Goal: Task Accomplishment & Management: Use online tool/utility

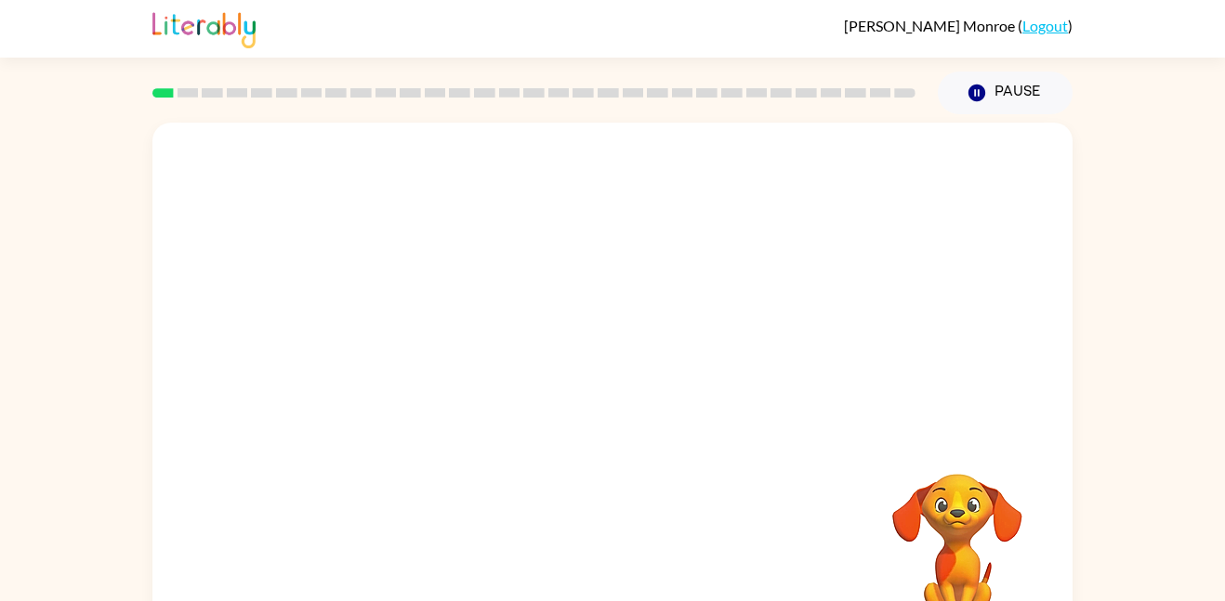
scroll to position [52, 0]
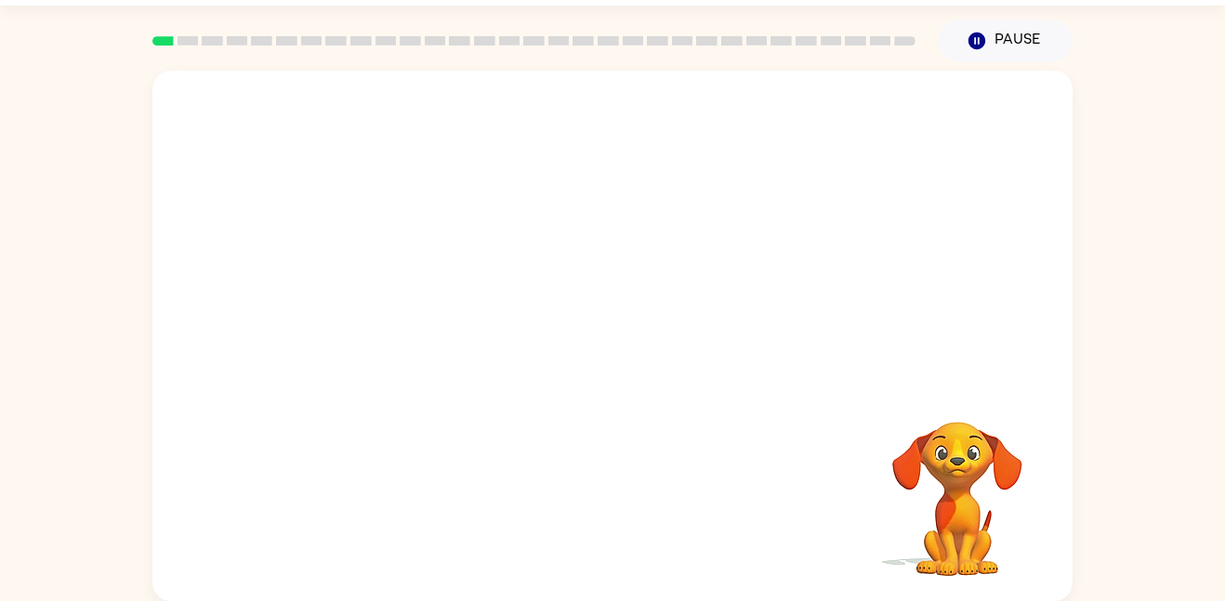
click at [406, 304] on video "Your browser must support playing .mp4 files to use Literably. Please try using…" at bounding box center [612, 227] width 920 height 312
click at [619, 342] on icon "button" at bounding box center [611, 344] width 21 height 21
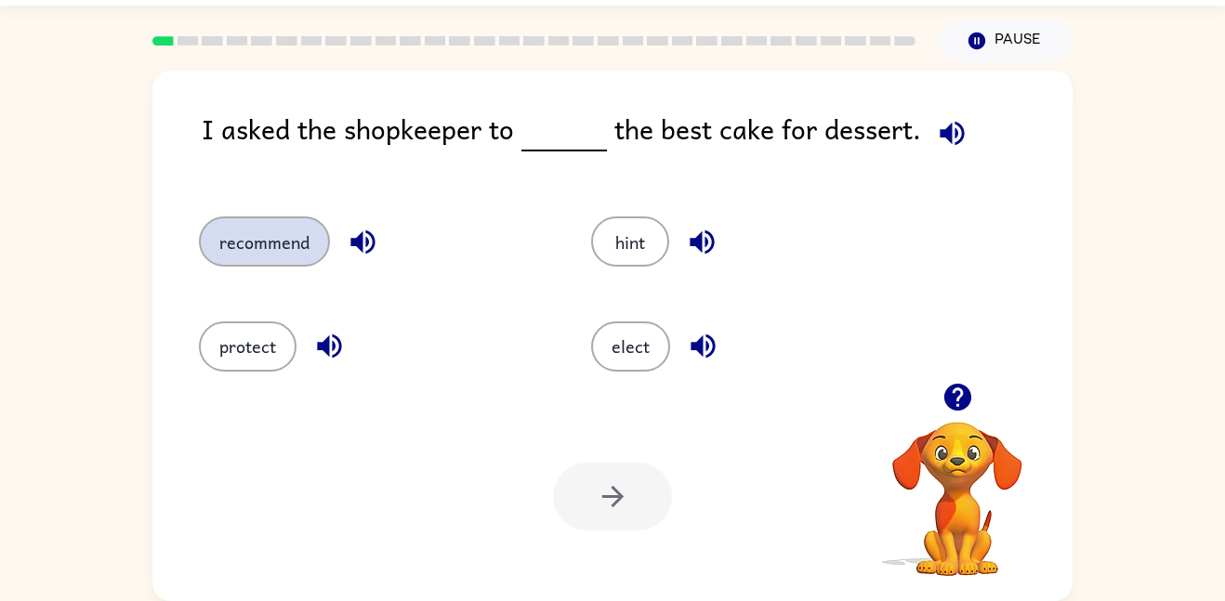
click at [262, 247] on button "recommend" at bounding box center [264, 241] width 131 height 50
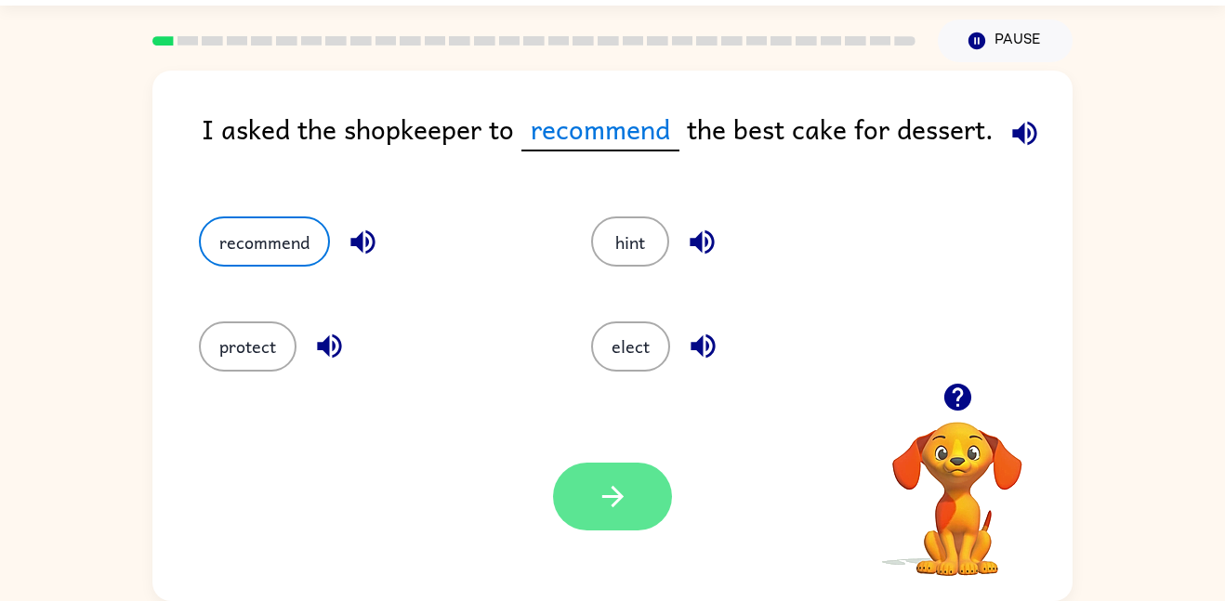
click at [575, 505] on button "button" at bounding box center [612, 497] width 119 height 68
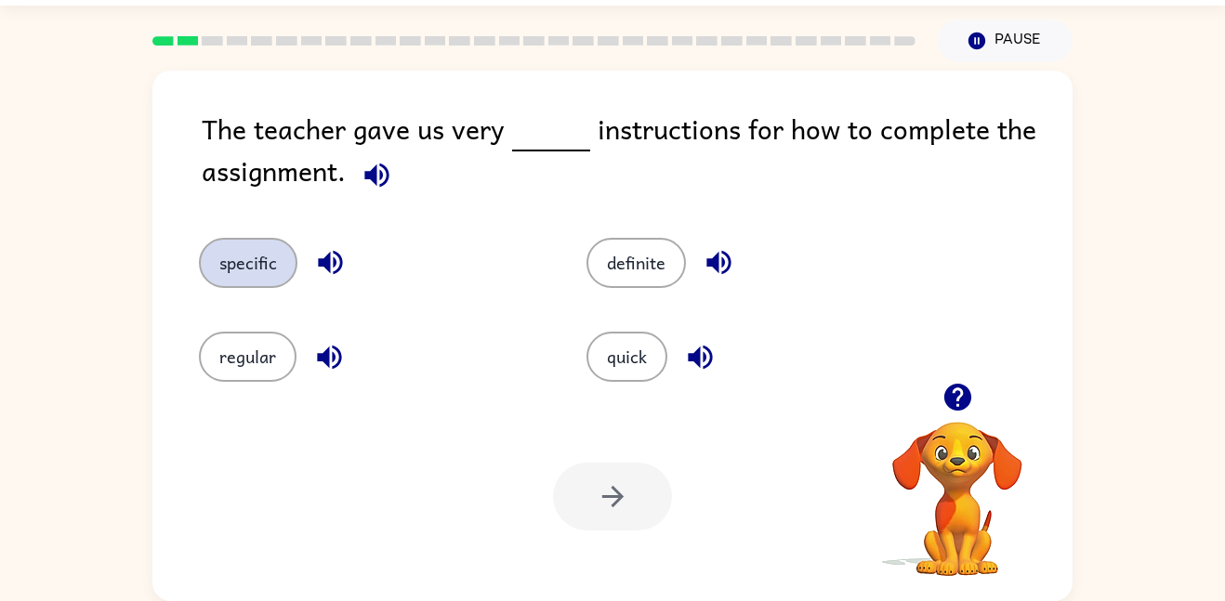
click at [260, 263] on button "specific" at bounding box center [248, 263] width 98 height 50
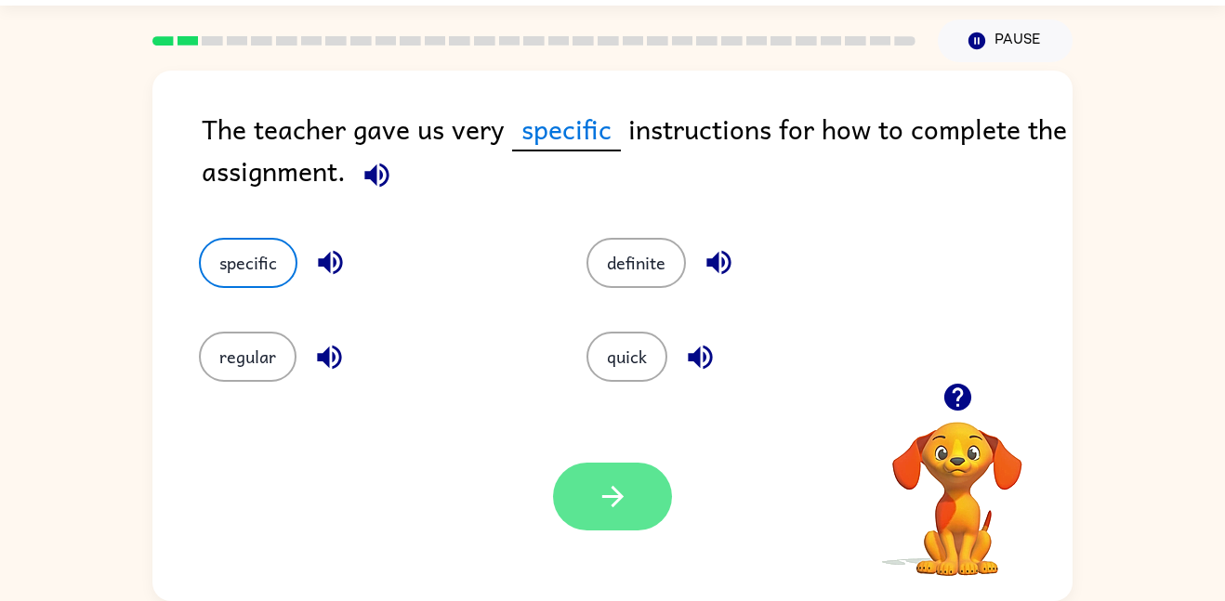
click at [601, 485] on icon "button" at bounding box center [613, 496] width 33 height 33
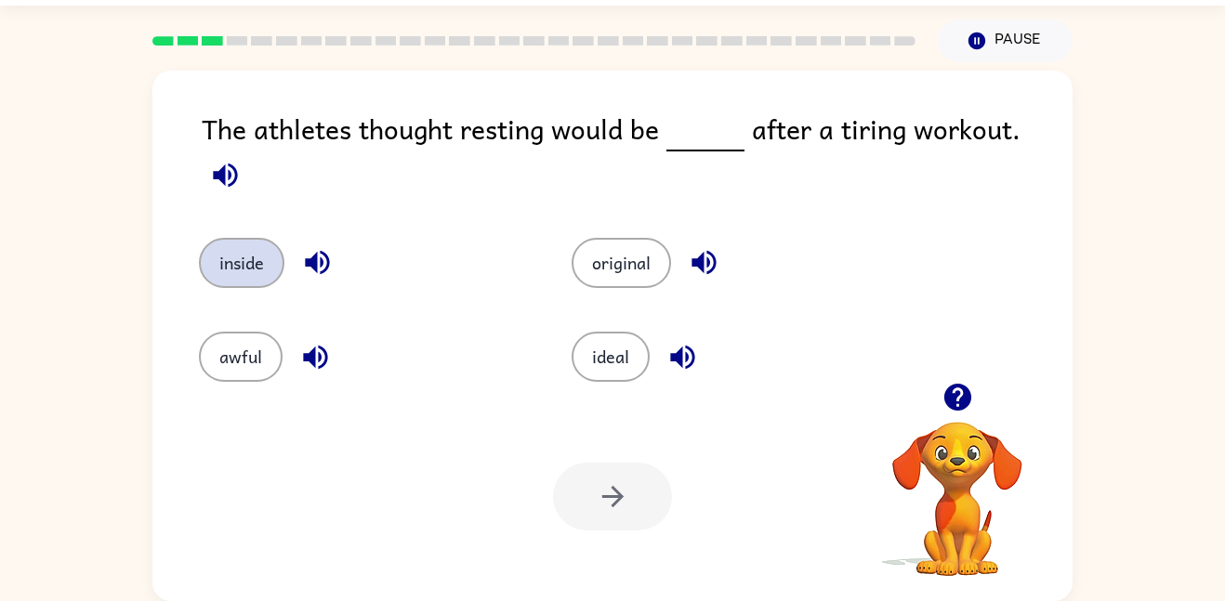
click at [230, 252] on button "inside" at bounding box center [241, 263] width 85 height 50
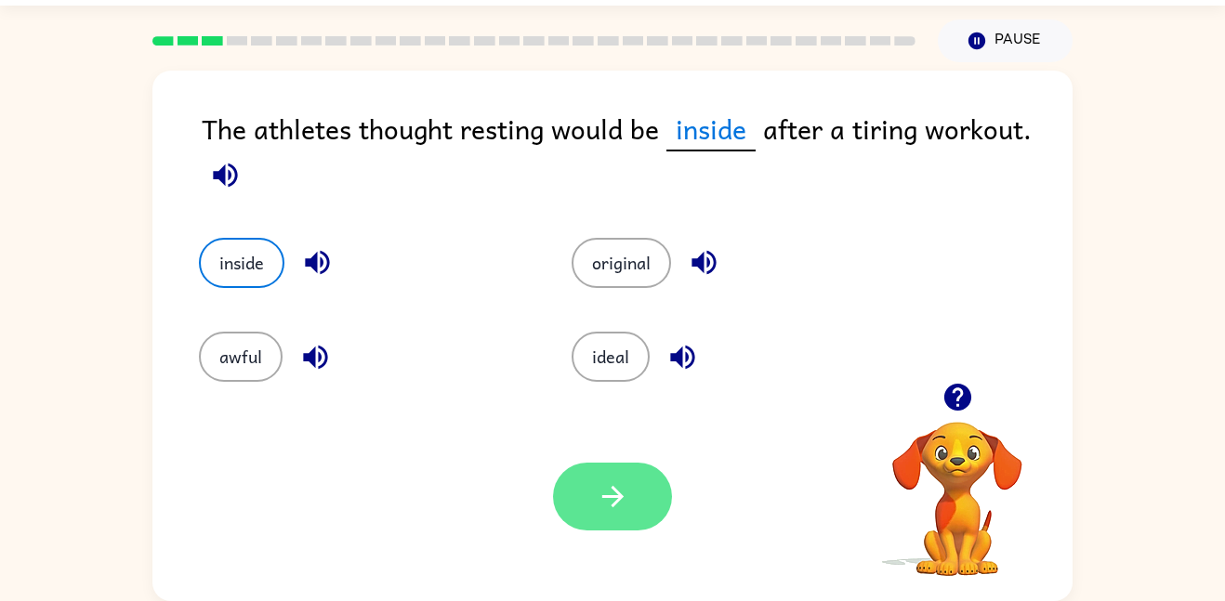
click at [597, 503] on icon "button" at bounding box center [613, 496] width 33 height 33
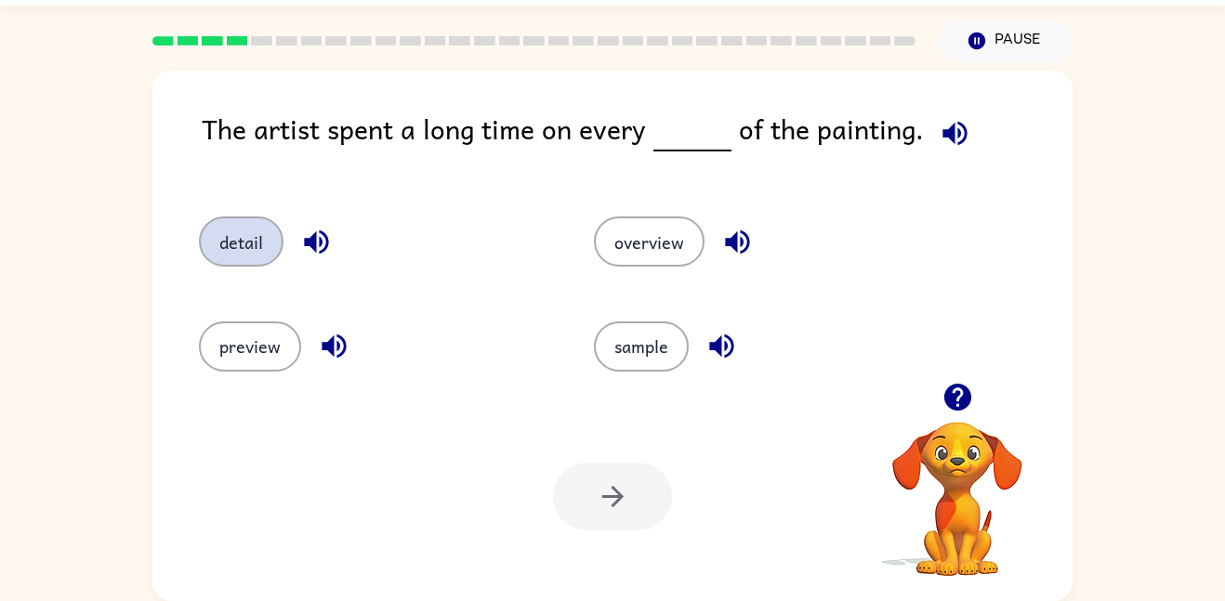
click at [234, 216] on button "detail" at bounding box center [241, 241] width 85 height 50
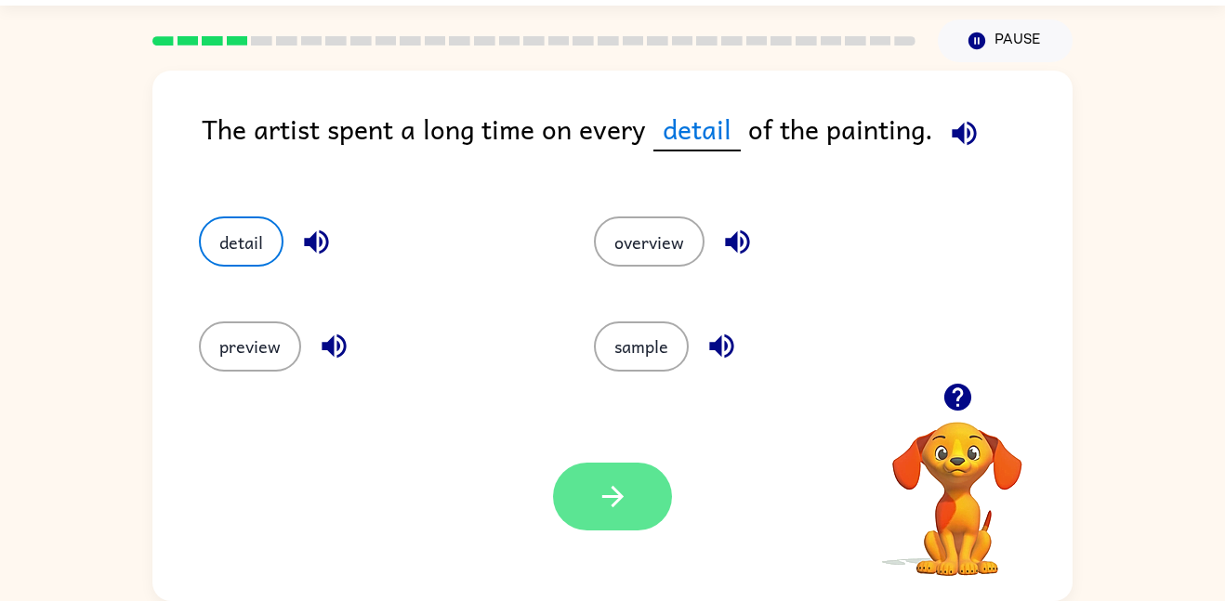
click at [622, 495] on icon "button" at bounding box center [611, 496] width 21 height 21
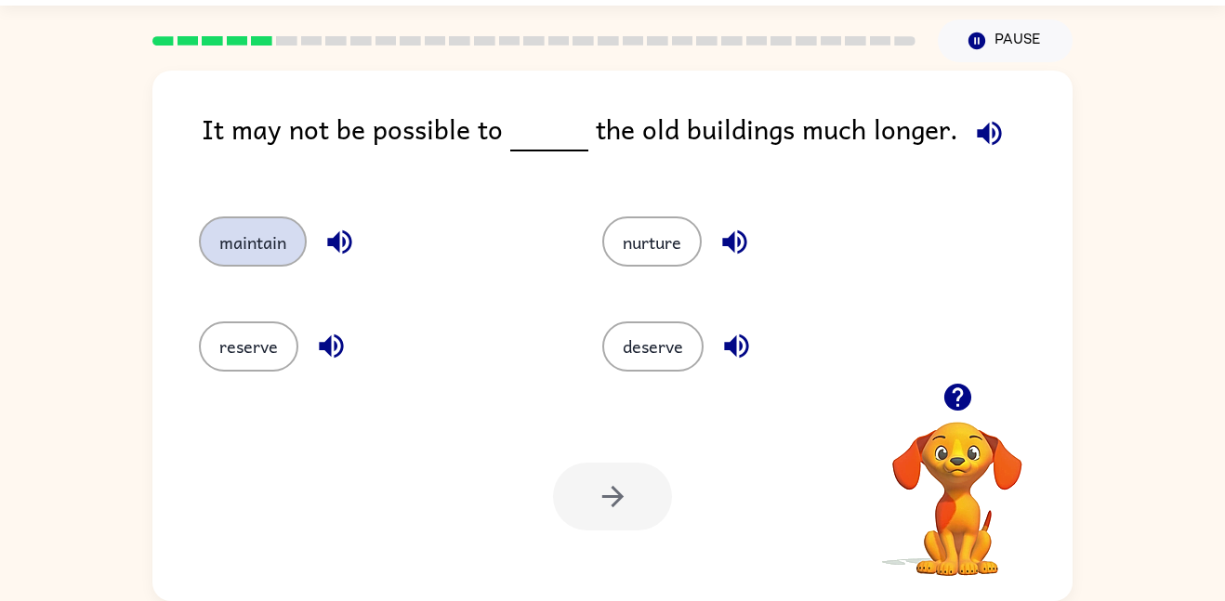
click at [253, 259] on button "maintain" at bounding box center [253, 241] width 108 height 50
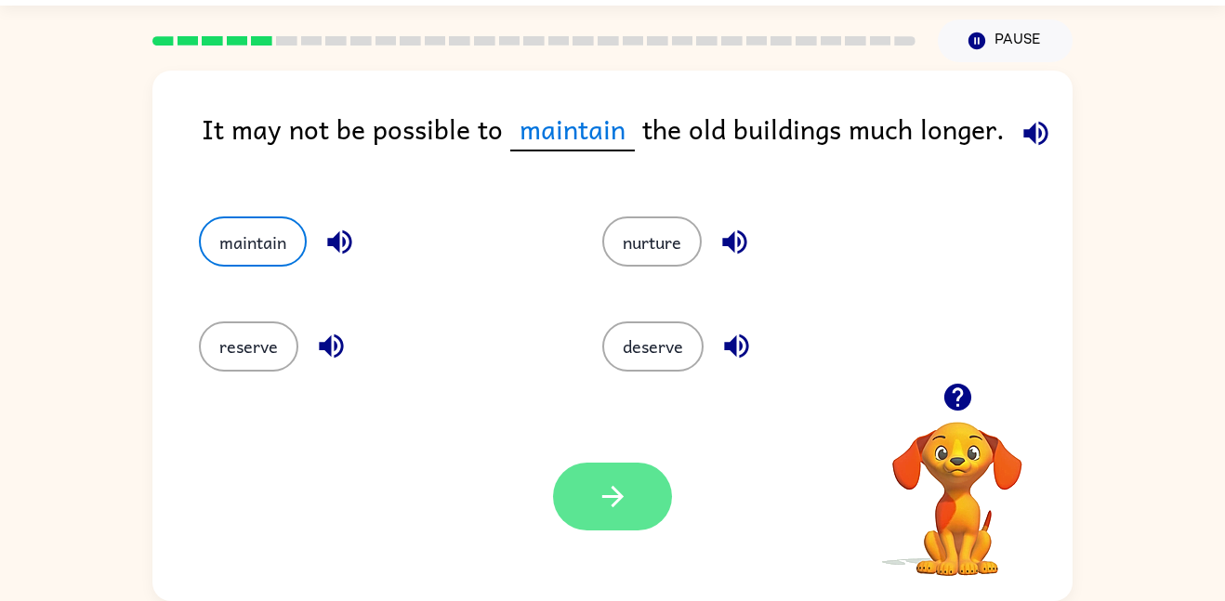
click at [615, 477] on button "button" at bounding box center [612, 497] width 119 height 68
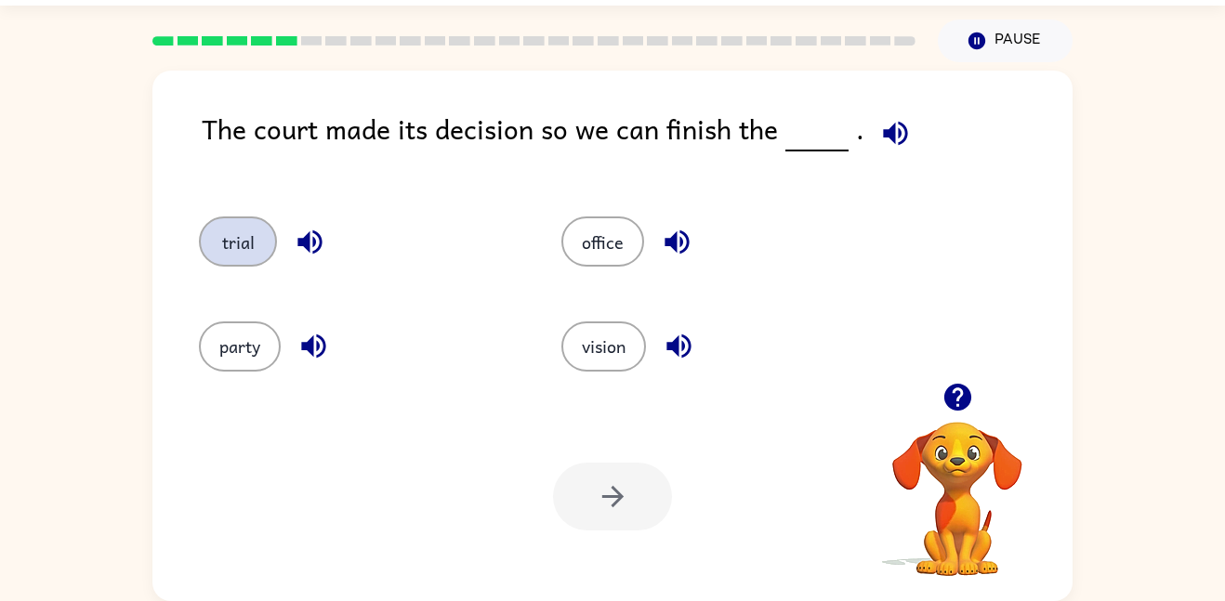
click at [258, 237] on button "trial" at bounding box center [238, 241] width 78 height 50
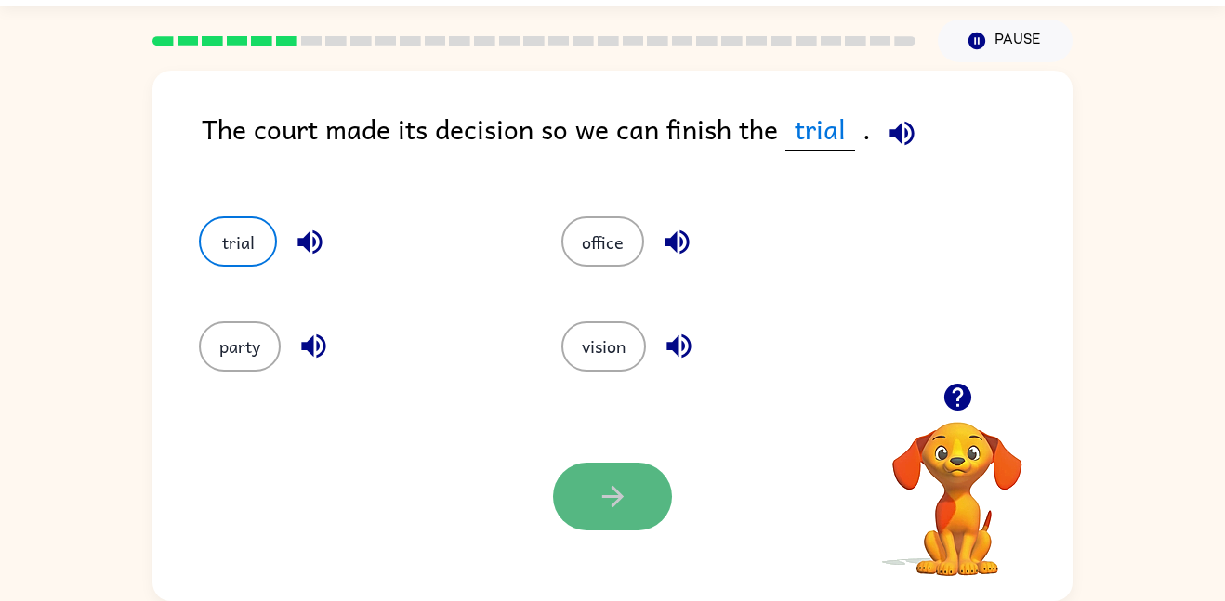
click at [600, 477] on button "button" at bounding box center [612, 497] width 119 height 68
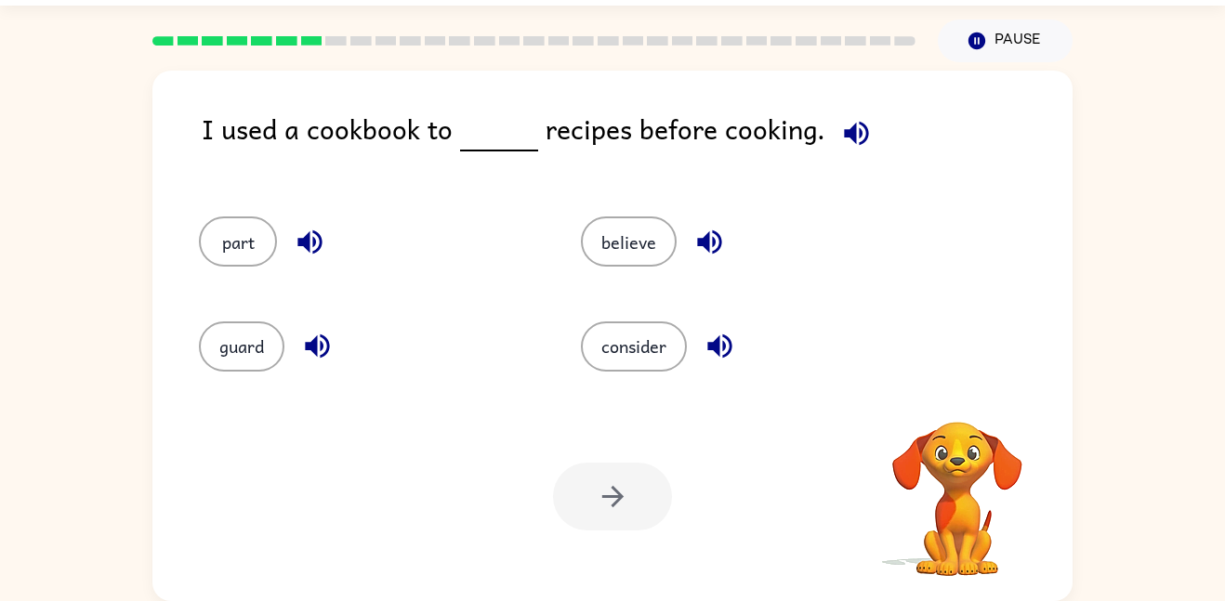
click at [307, 34] on div at bounding box center [533, 40] width 785 height 65
click at [254, 38] on rect at bounding box center [261, 40] width 21 height 9
click at [603, 344] on button "consider" at bounding box center [634, 346] width 106 height 50
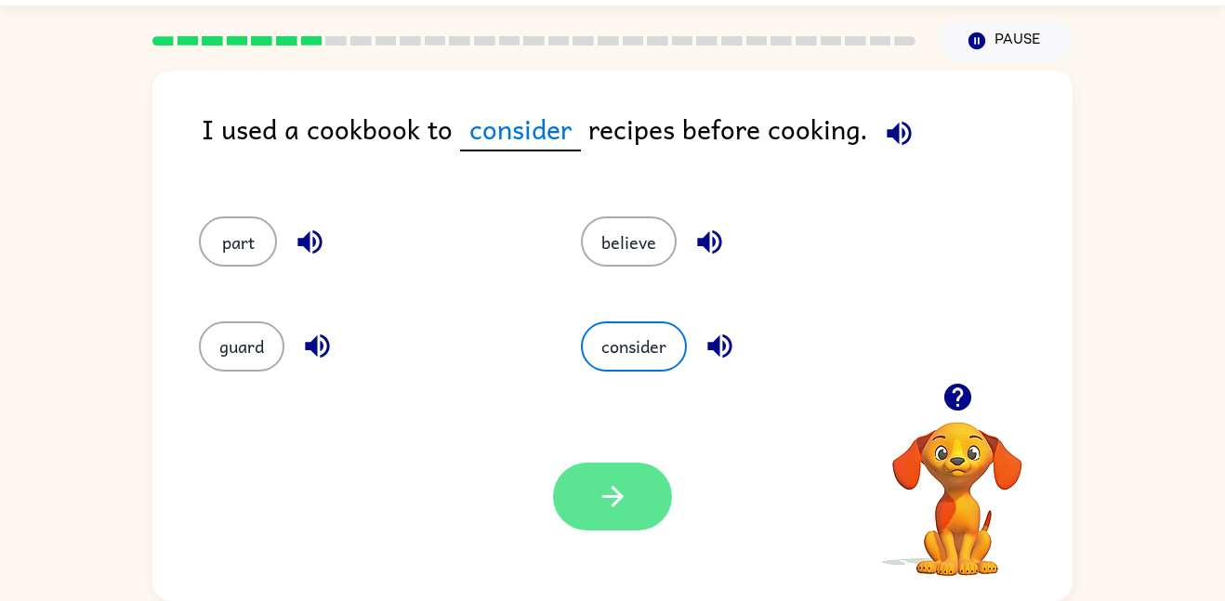
click at [615, 470] on button "button" at bounding box center [612, 497] width 119 height 68
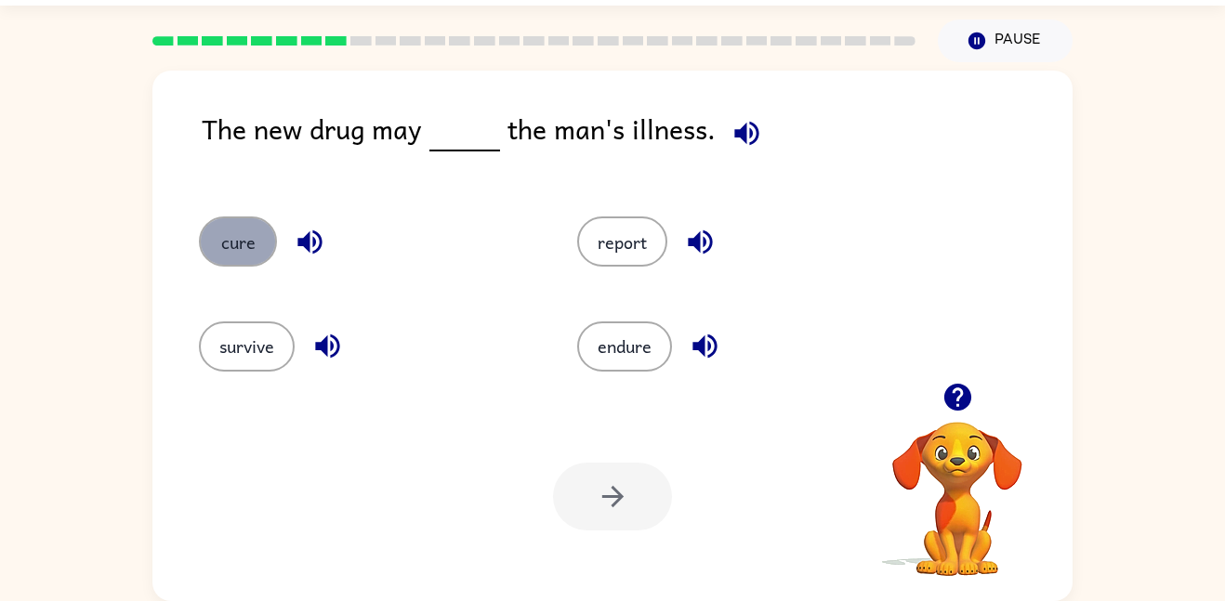
click at [237, 236] on button "cure" at bounding box center [238, 241] width 78 height 50
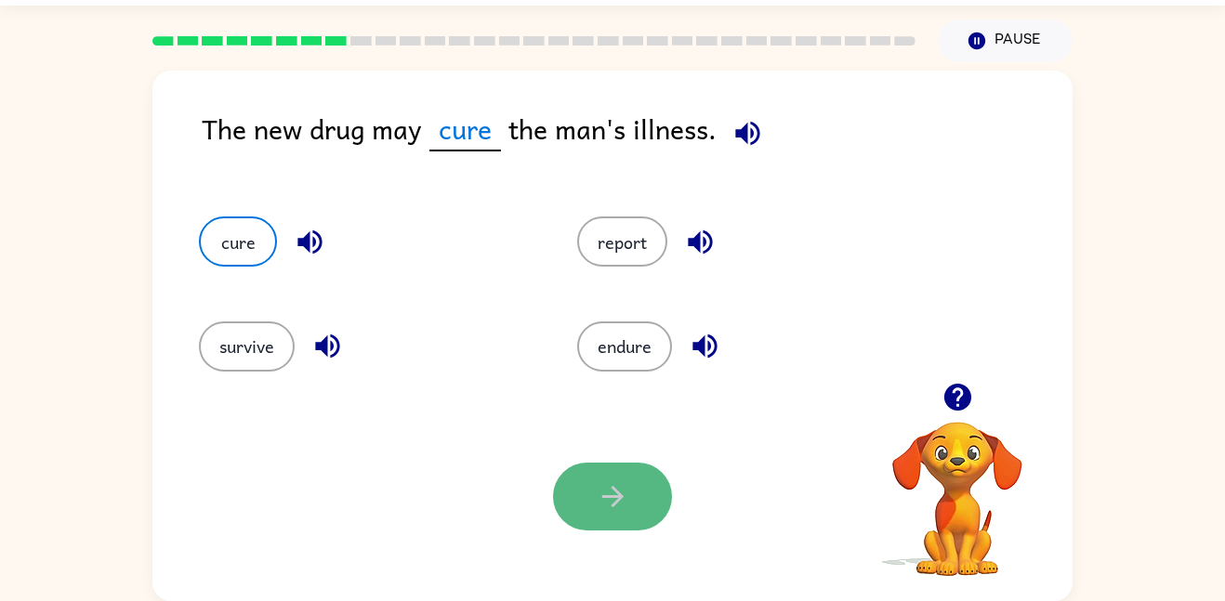
click at [610, 495] on icon "button" at bounding box center [611, 496] width 21 height 21
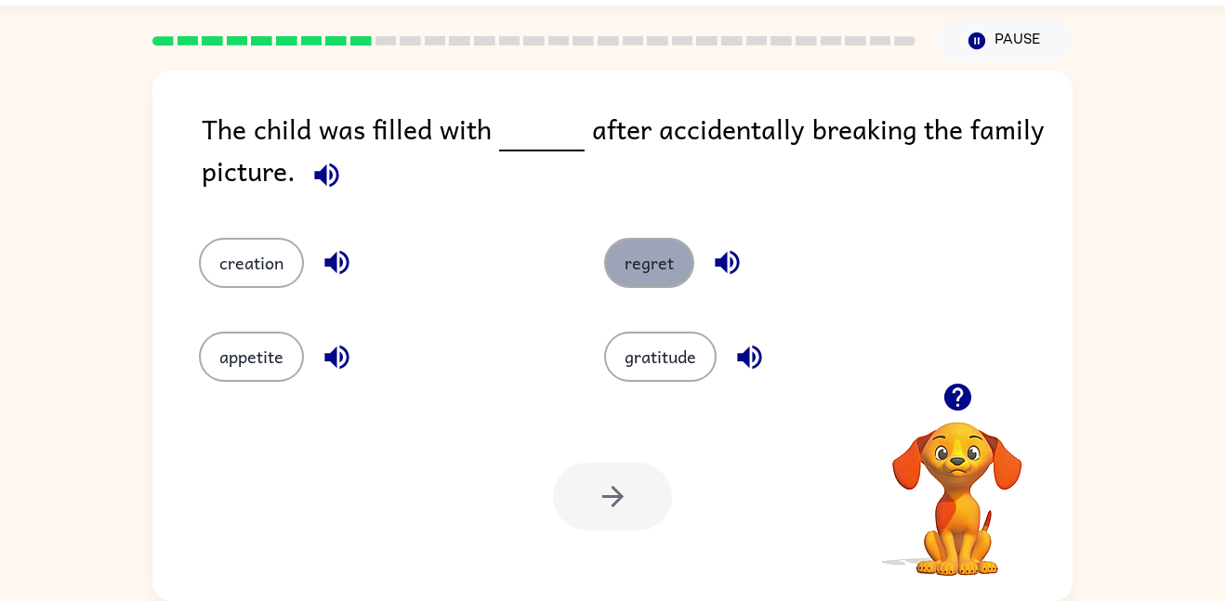
click at [616, 261] on button "regret" at bounding box center [649, 263] width 90 height 50
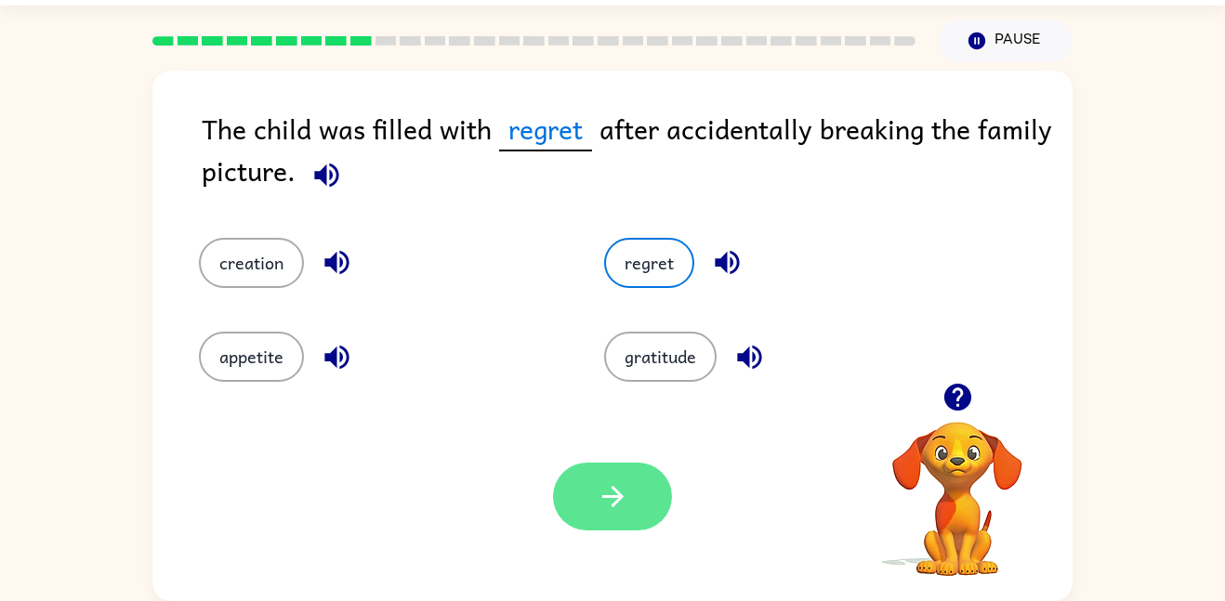
click at [625, 499] on icon "button" at bounding box center [613, 496] width 33 height 33
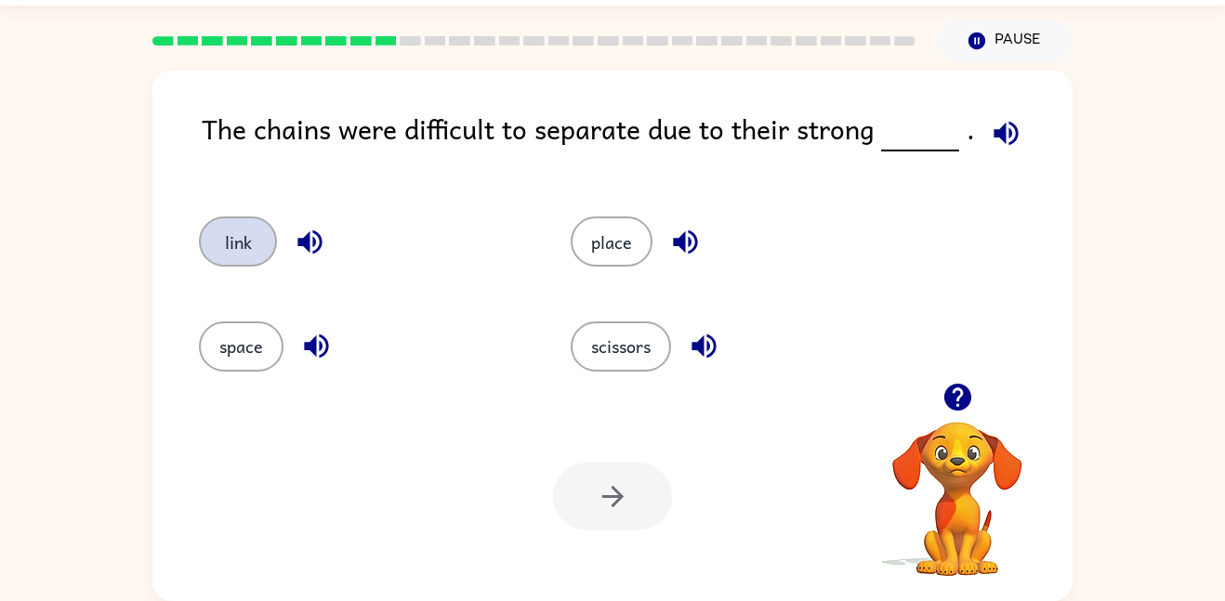
click at [249, 230] on button "link" at bounding box center [238, 241] width 78 height 50
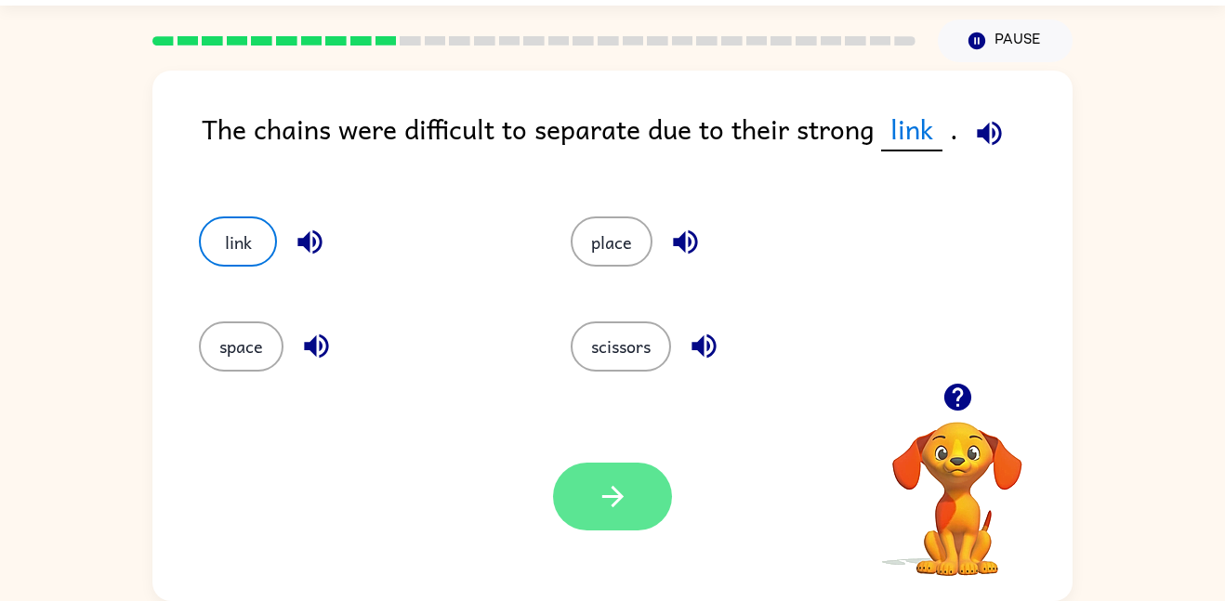
click at [656, 490] on button "button" at bounding box center [612, 497] width 119 height 68
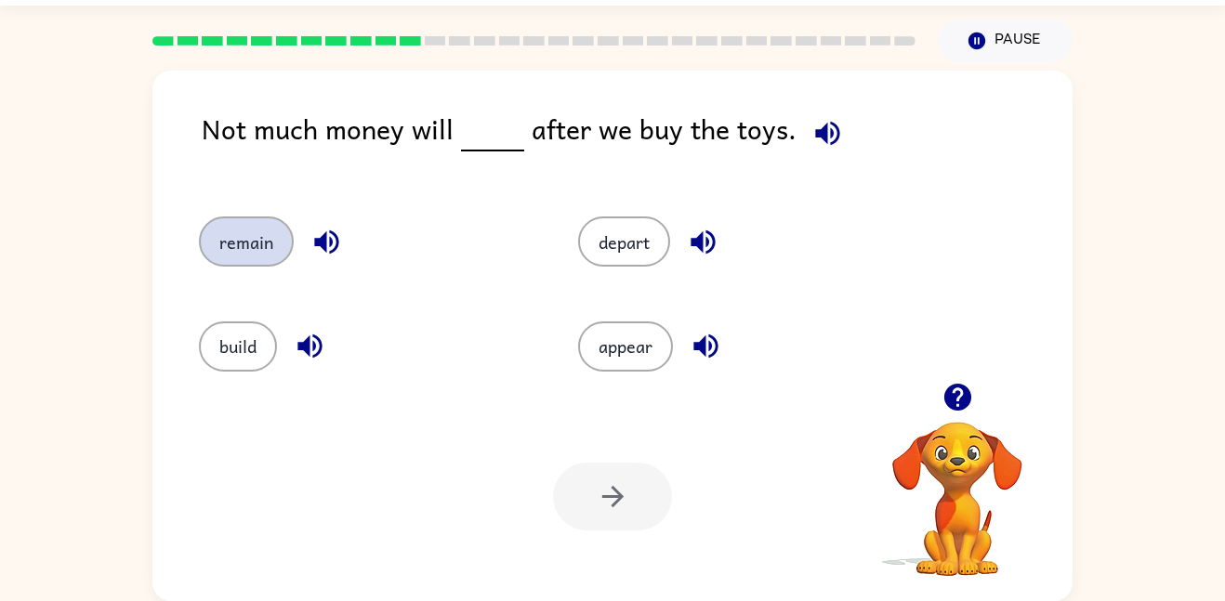
click at [243, 223] on button "remain" at bounding box center [246, 241] width 95 height 50
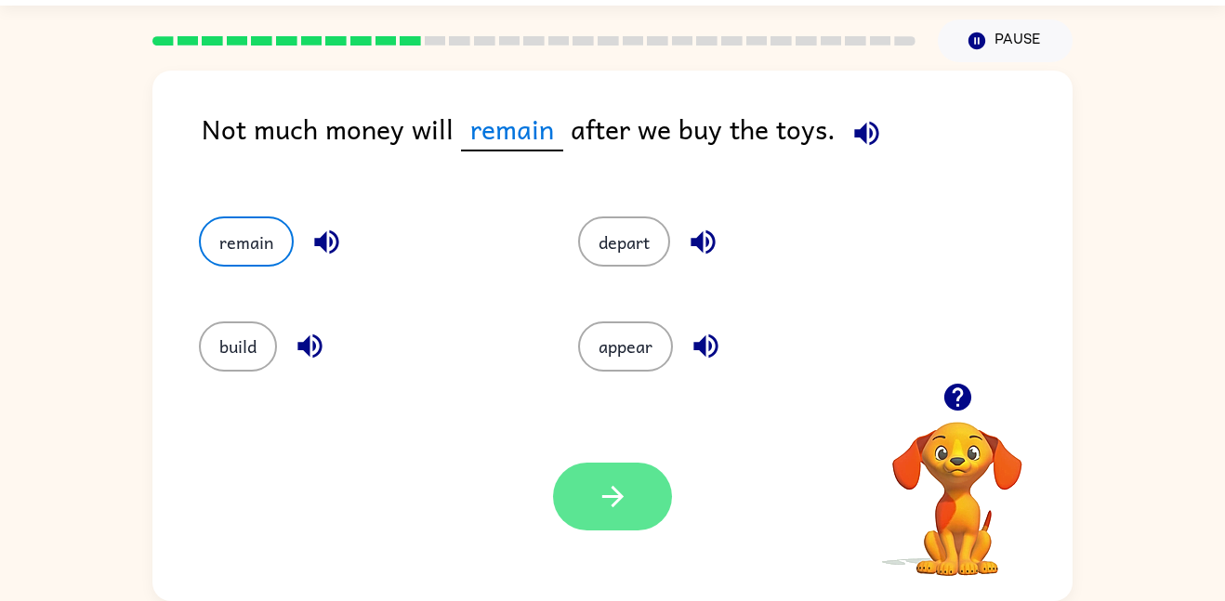
click at [624, 483] on icon "button" at bounding box center [613, 496] width 33 height 33
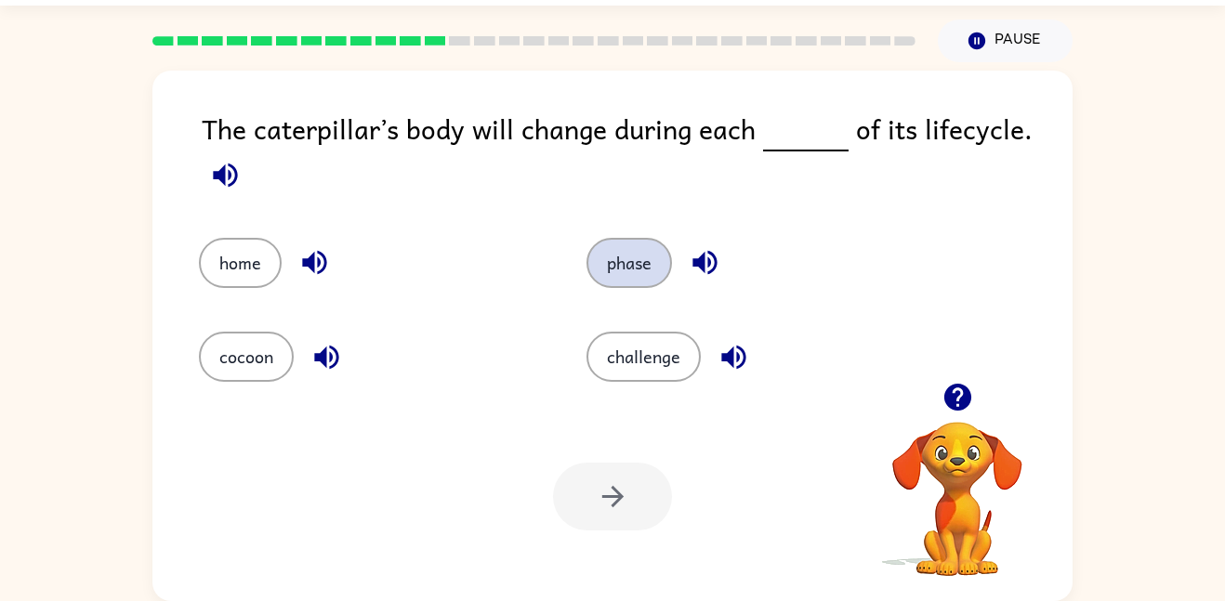
click at [650, 271] on button "phase" at bounding box center [628, 263] width 85 height 50
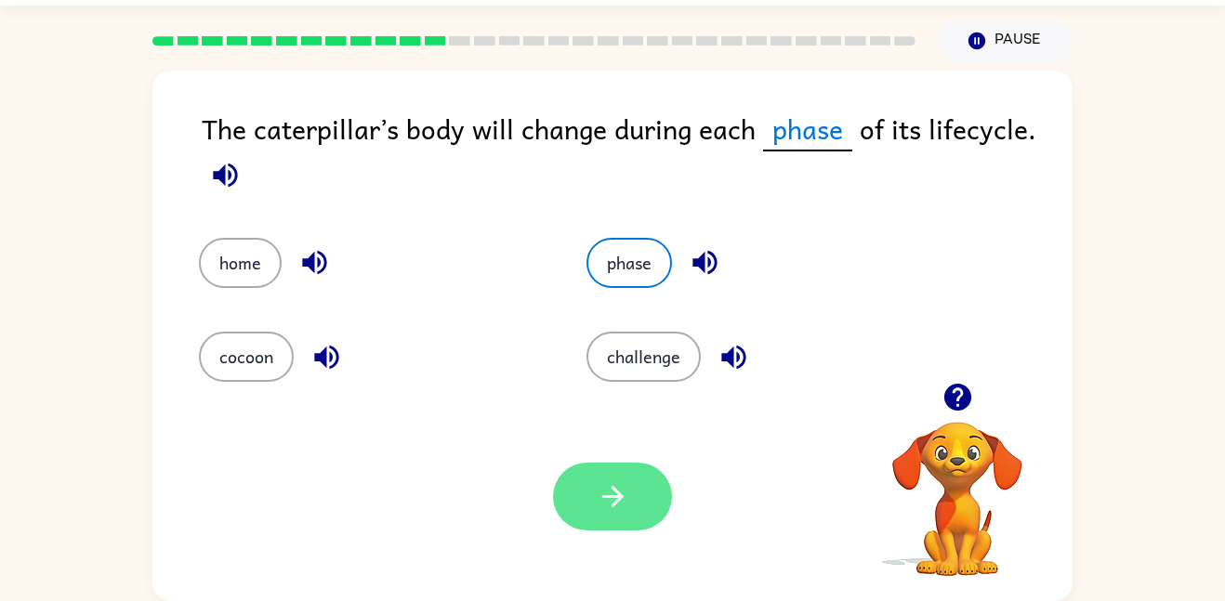
click at [610, 483] on icon "button" at bounding box center [613, 496] width 33 height 33
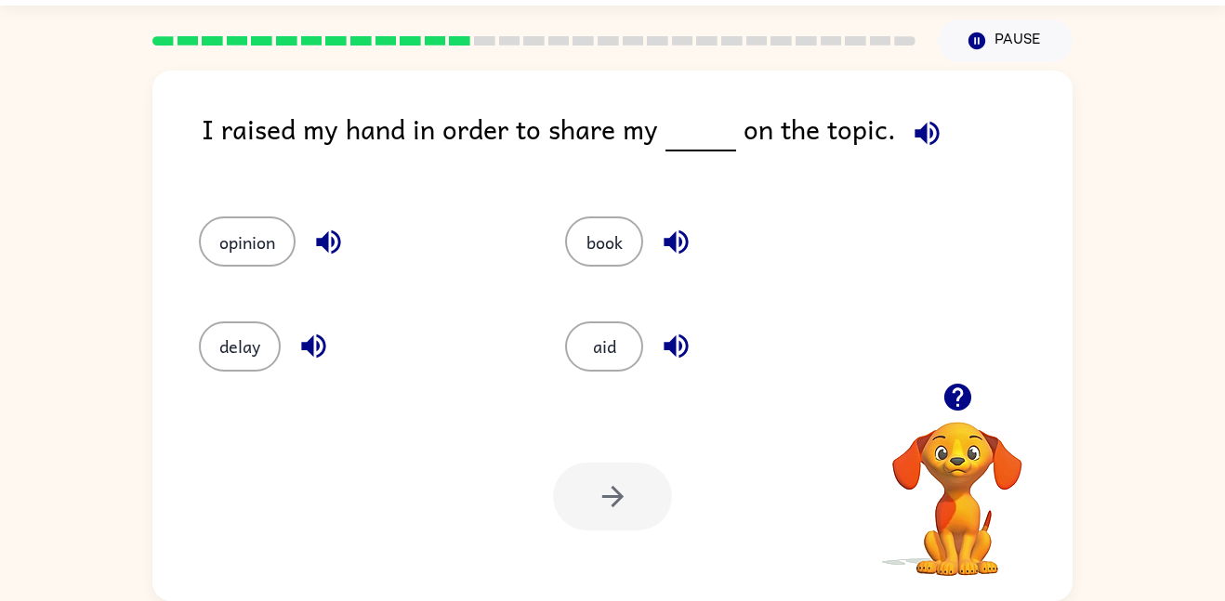
click at [235, 212] on div "opinion" at bounding box center [347, 233] width 366 height 104
click at [274, 273] on div "opinion" at bounding box center [347, 233] width 366 height 104
click at [270, 263] on button "opinion" at bounding box center [247, 241] width 97 height 50
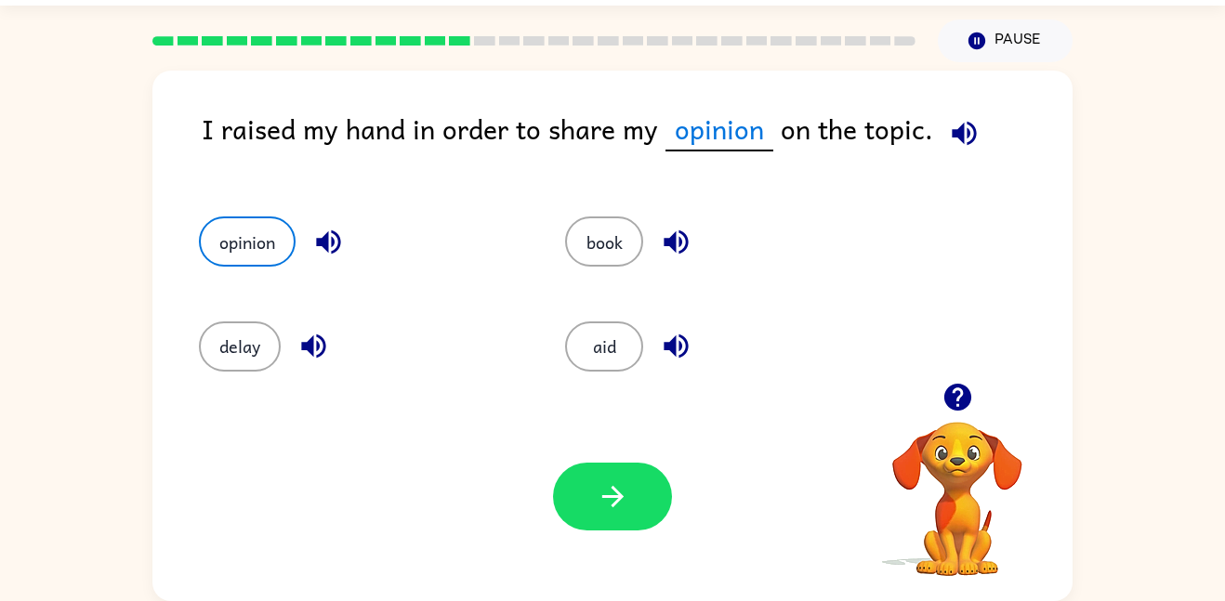
click at [677, 518] on div "Your browser must support playing .mp4 files to use Literably. Please try using…" at bounding box center [612, 496] width 920 height 209
click at [651, 505] on button "button" at bounding box center [612, 497] width 119 height 68
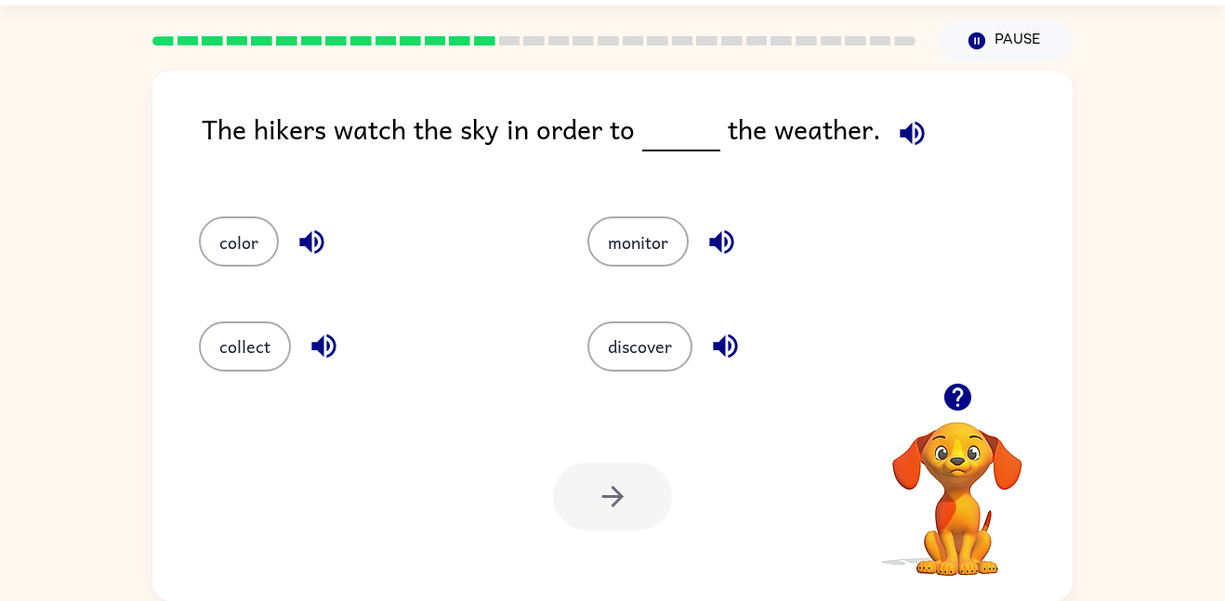
click at [899, 130] on icon "button" at bounding box center [911, 133] width 24 height 24
click at [652, 346] on button "discover" at bounding box center [639, 346] width 105 height 50
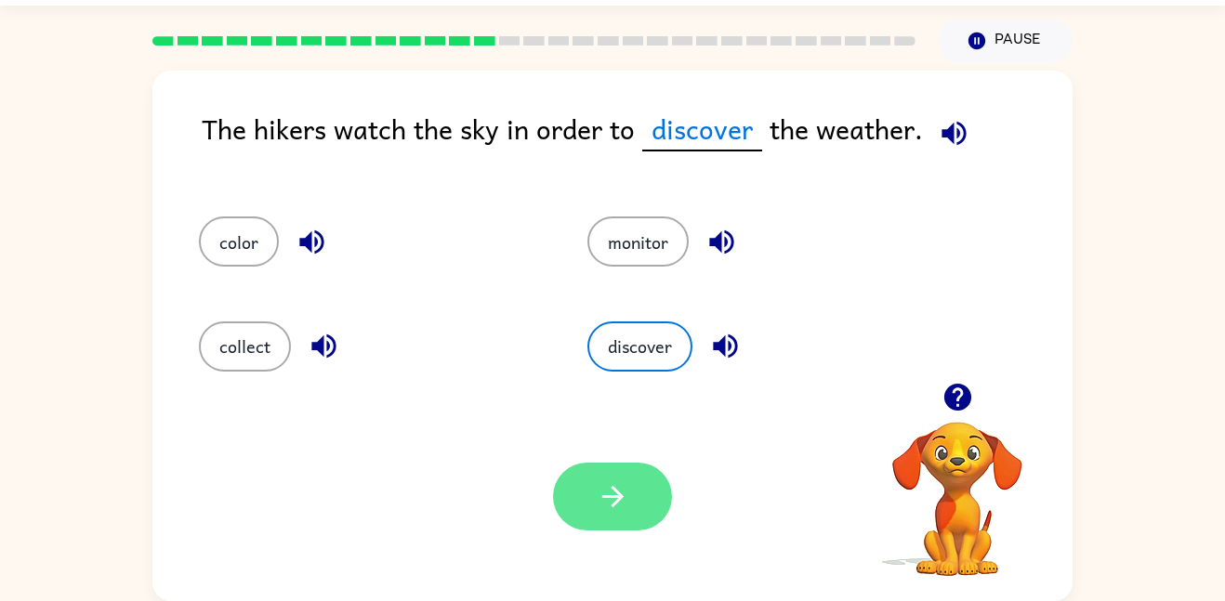
click at [628, 499] on icon "button" at bounding box center [613, 496] width 33 height 33
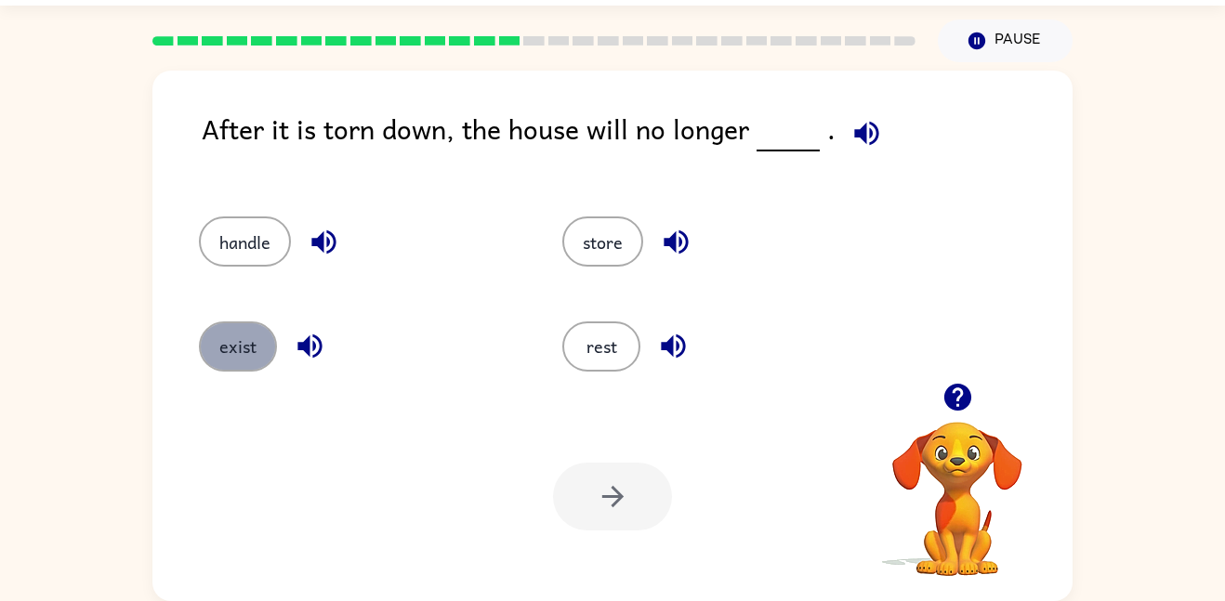
click at [227, 354] on button "exist" at bounding box center [238, 346] width 78 height 50
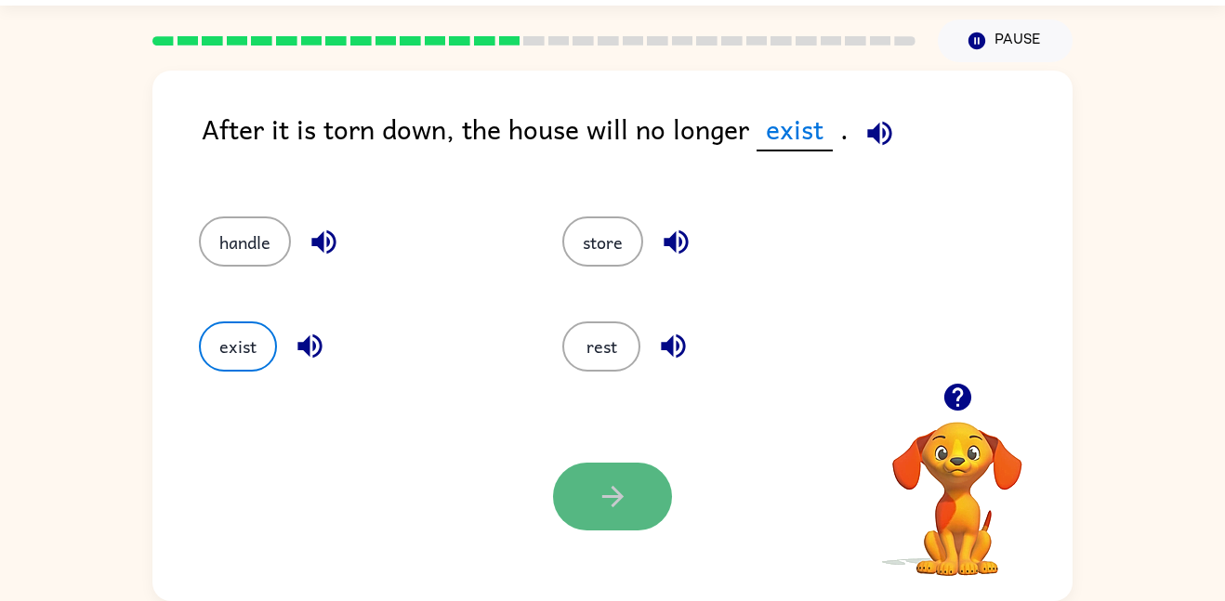
click at [631, 510] on button "button" at bounding box center [612, 497] width 119 height 68
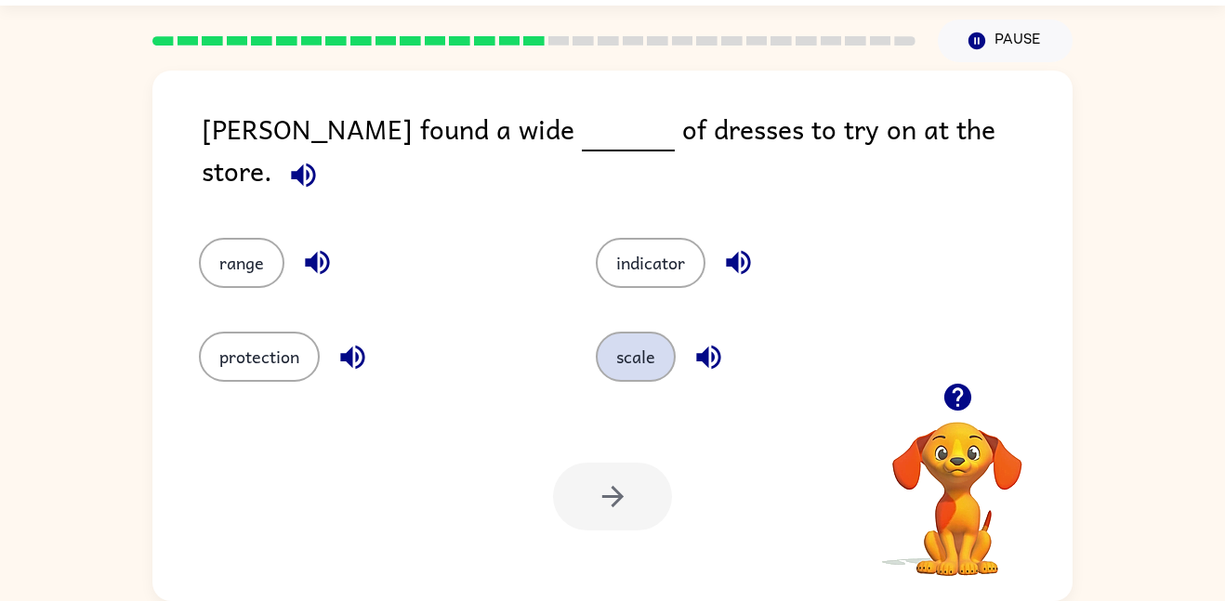
click at [629, 363] on button "scale" at bounding box center [636, 357] width 80 height 50
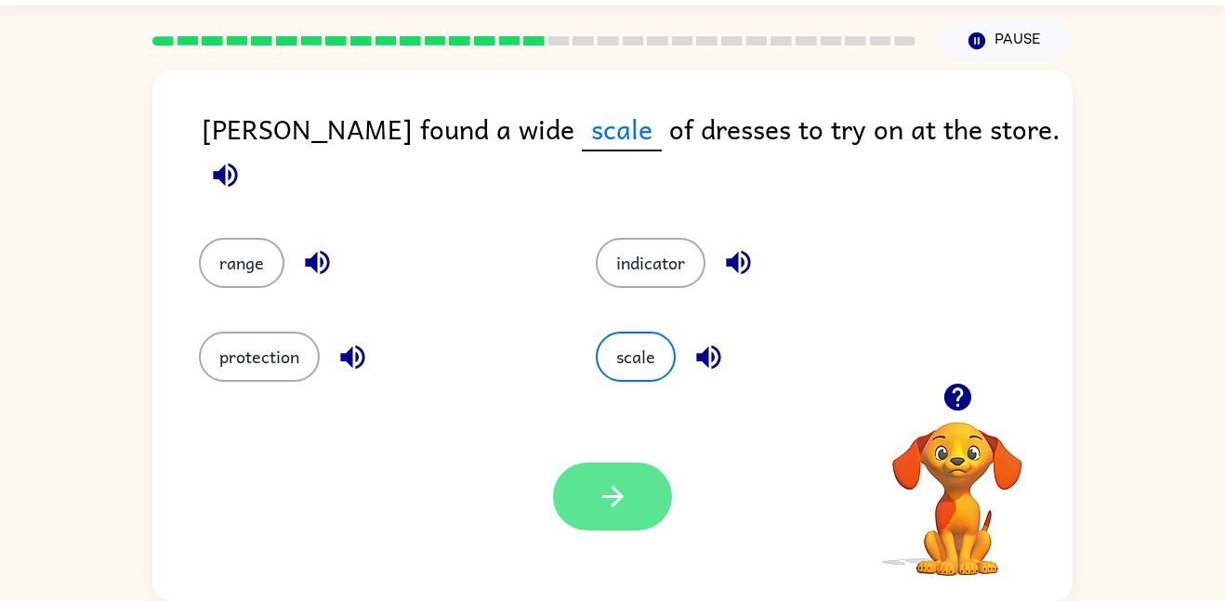
click at [585, 522] on button "button" at bounding box center [612, 497] width 119 height 68
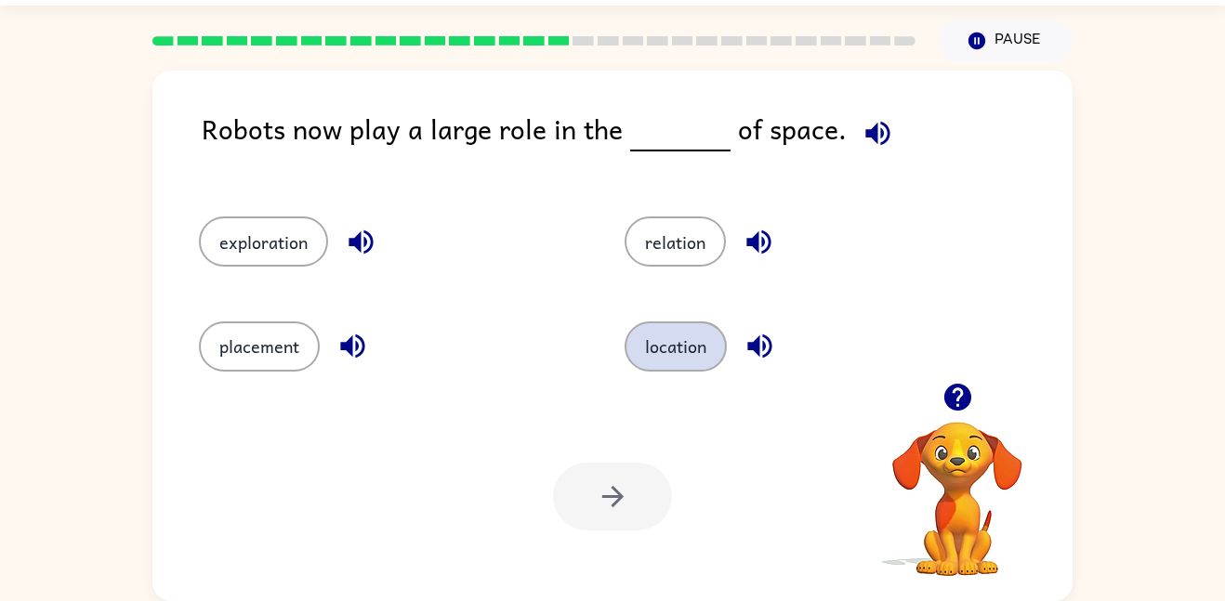
click at [678, 353] on button "location" at bounding box center [675, 346] width 102 height 50
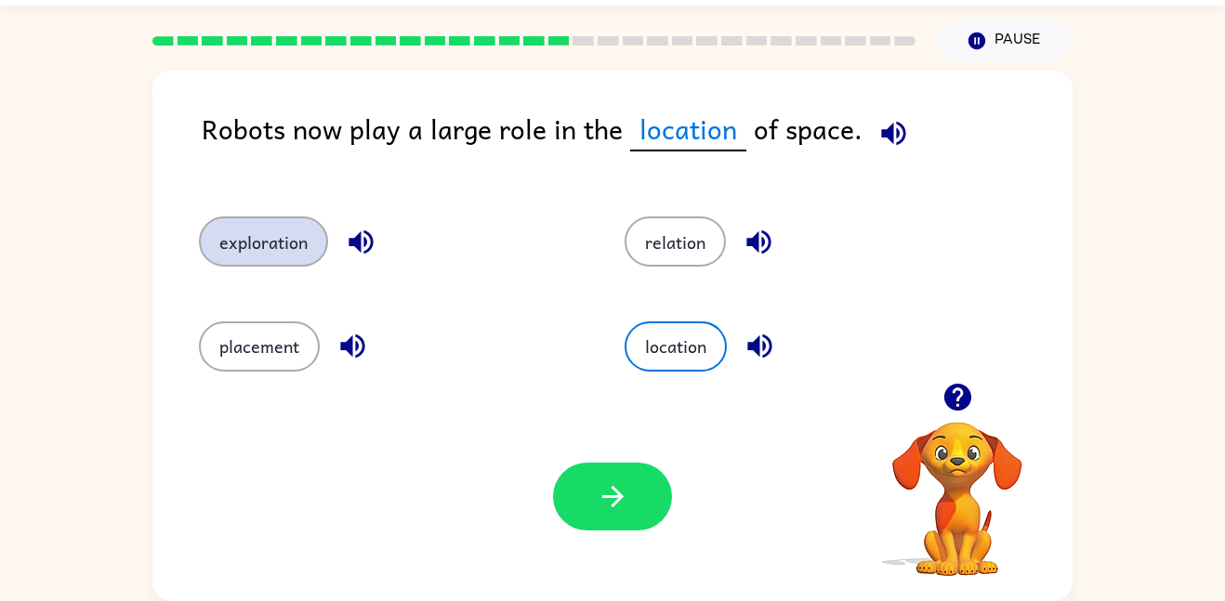
click at [269, 255] on button "exploration" at bounding box center [263, 241] width 129 height 50
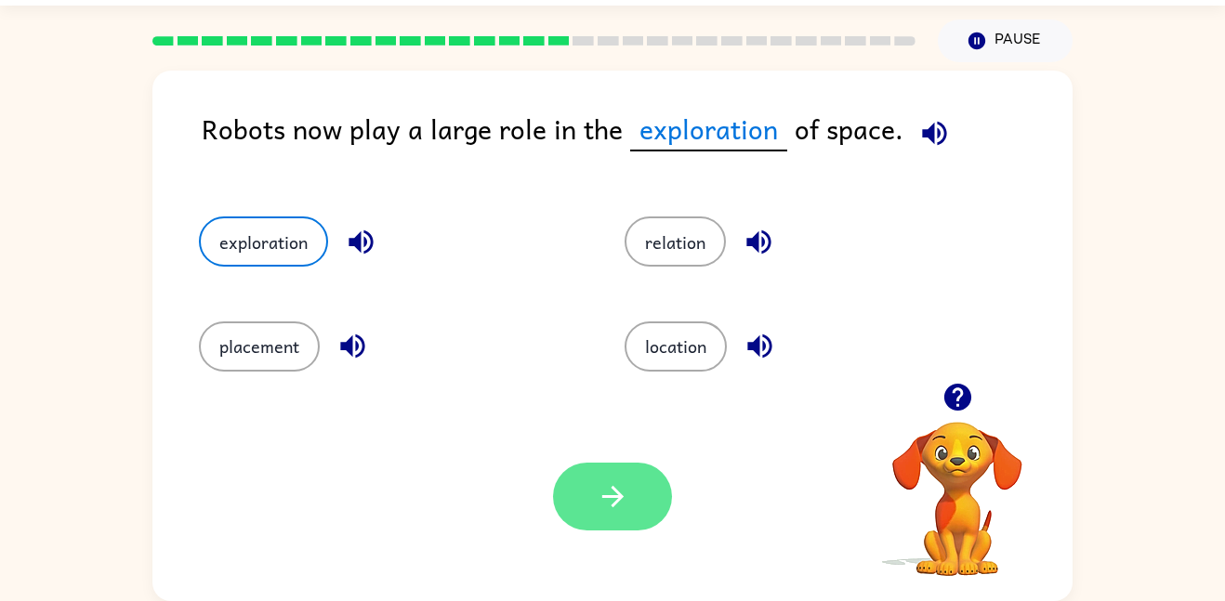
click at [589, 506] on button "button" at bounding box center [612, 497] width 119 height 68
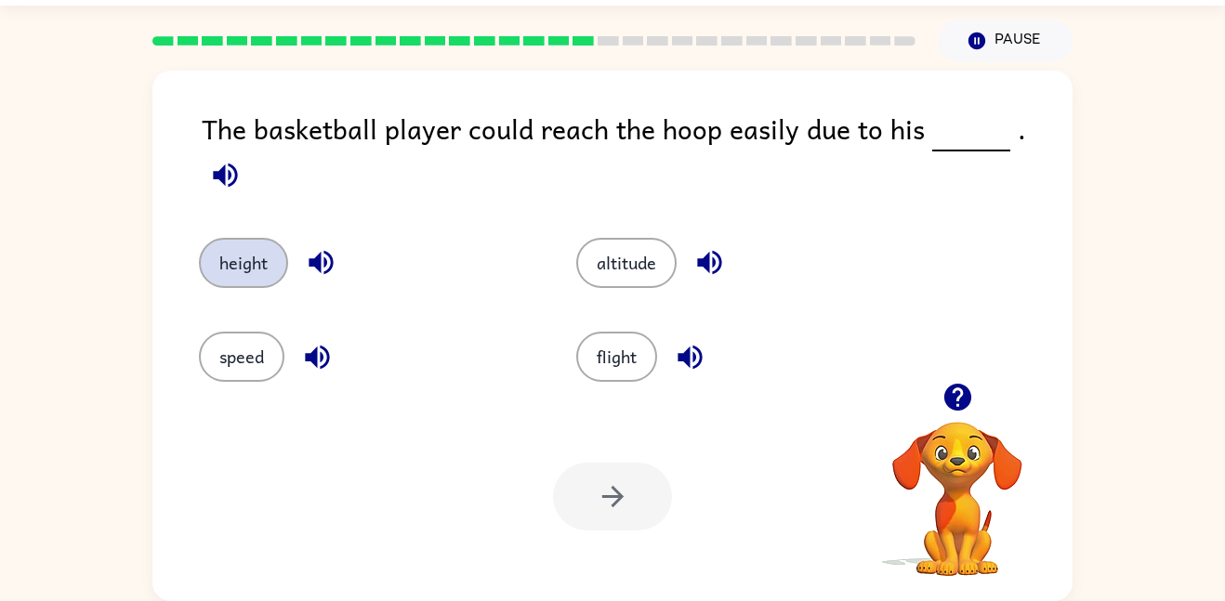
click at [254, 260] on button "height" at bounding box center [243, 263] width 89 height 50
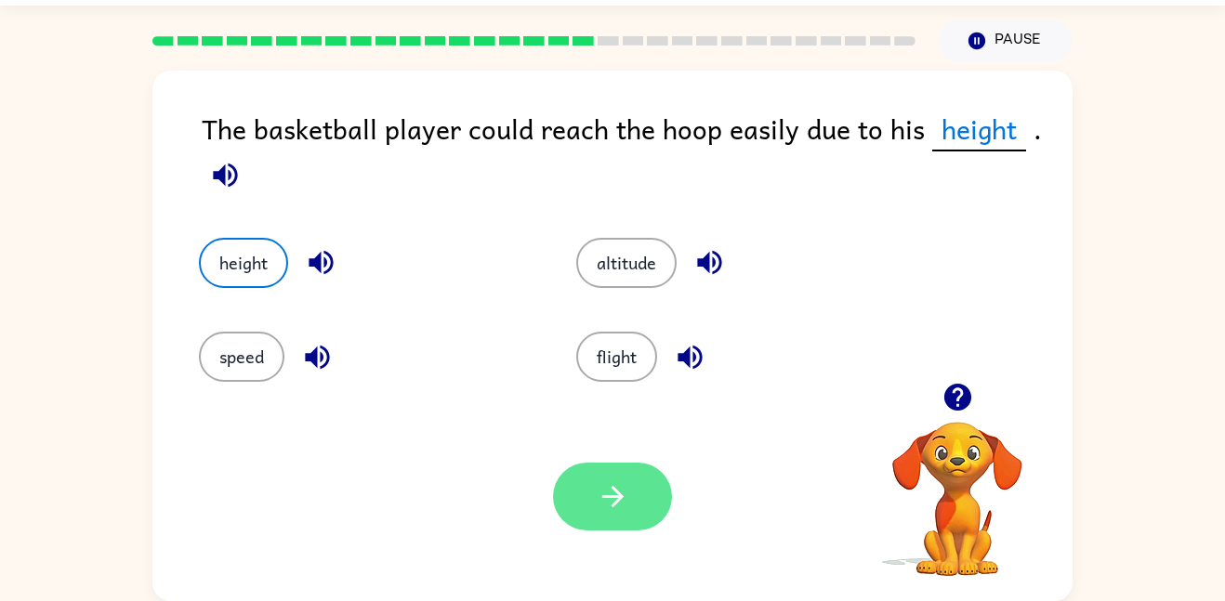
click at [592, 494] on button "button" at bounding box center [612, 497] width 119 height 68
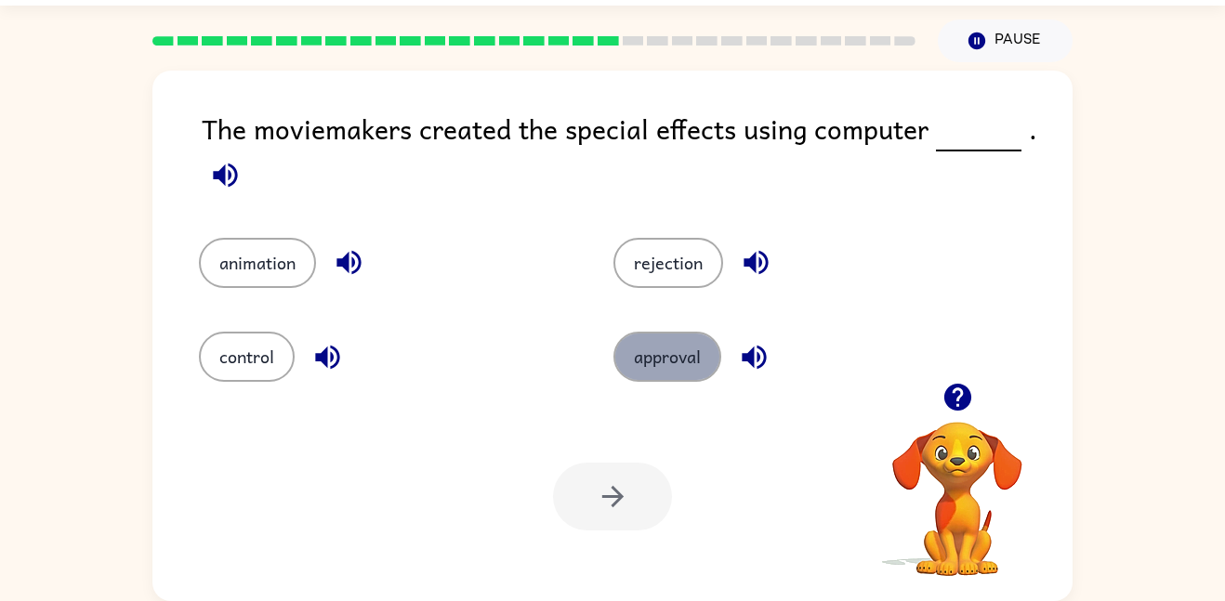
click at [693, 367] on button "approval" at bounding box center [667, 357] width 108 height 50
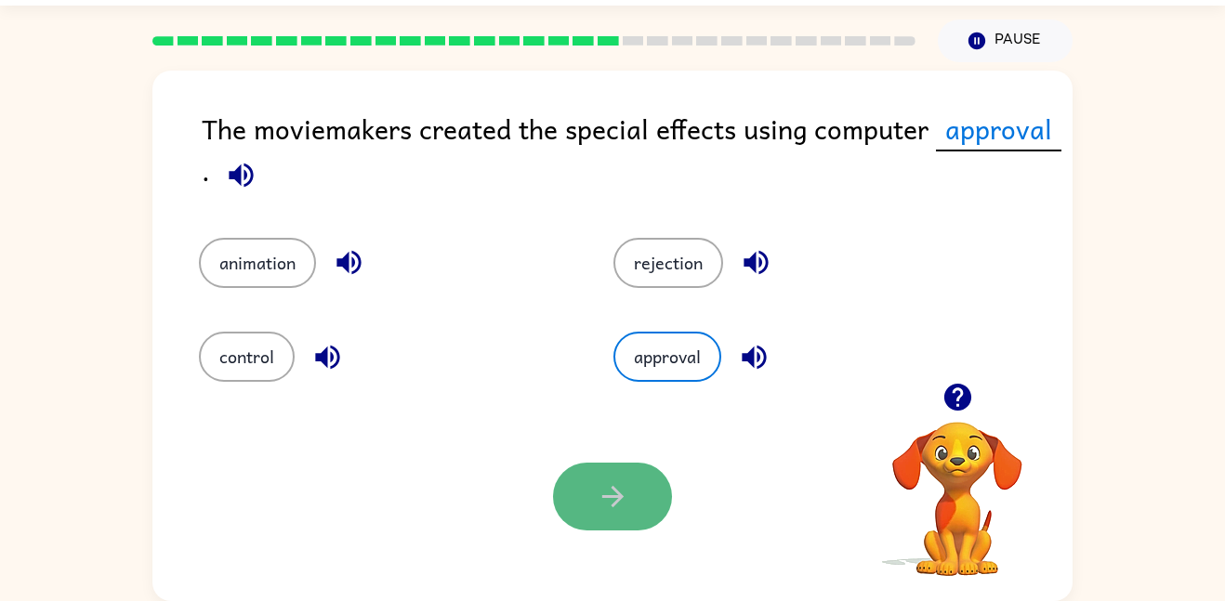
click at [602, 505] on icon "button" at bounding box center [613, 496] width 33 height 33
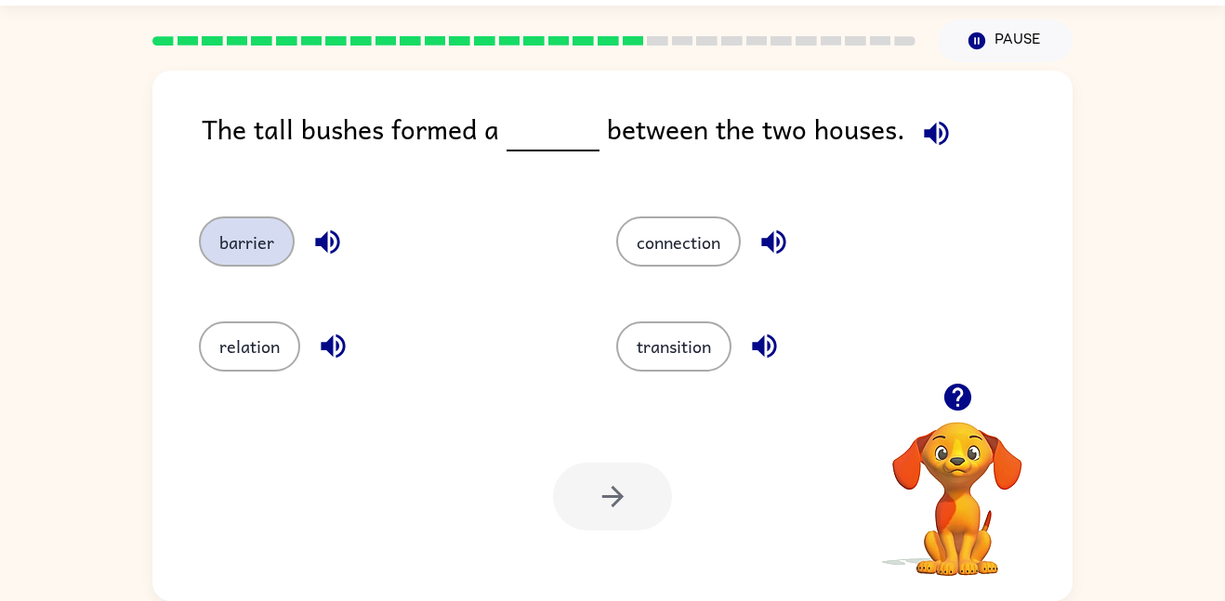
click at [244, 219] on button "barrier" at bounding box center [247, 241] width 96 height 50
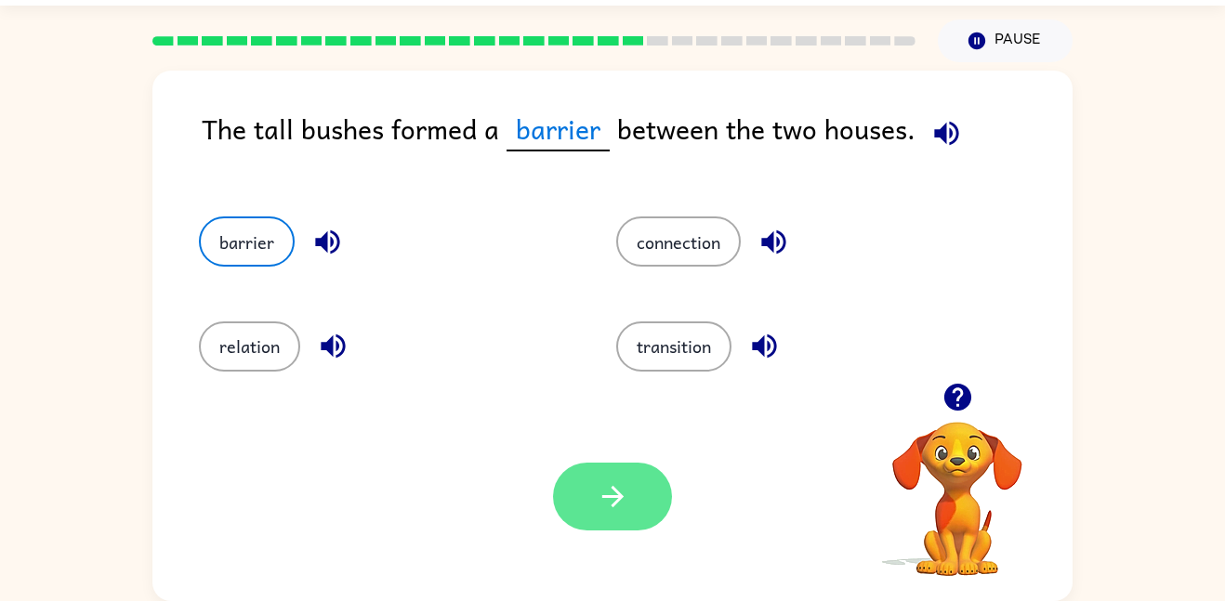
click at [623, 499] on icon "button" at bounding box center [613, 496] width 33 height 33
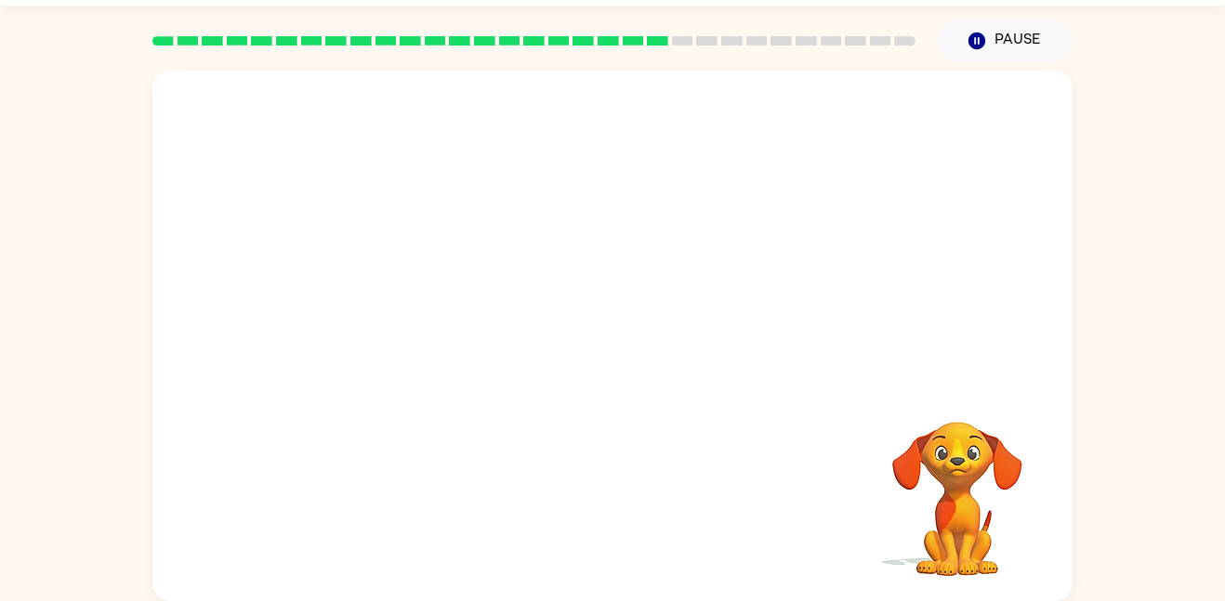
click at [476, 317] on video "Your browser must support playing .mp4 files to use Literably. Please try using…" at bounding box center [612, 227] width 920 height 312
click at [460, 321] on video "Your browser must support playing .mp4 files to use Literably. Please try using…" at bounding box center [612, 227] width 920 height 312
click at [492, 324] on video "Your browser must support playing .mp4 files to use Literably. Please try using…" at bounding box center [612, 227] width 920 height 312
click at [766, 344] on div at bounding box center [612, 336] width 920 height 531
click at [644, 317] on button "button" at bounding box center [612, 345] width 119 height 68
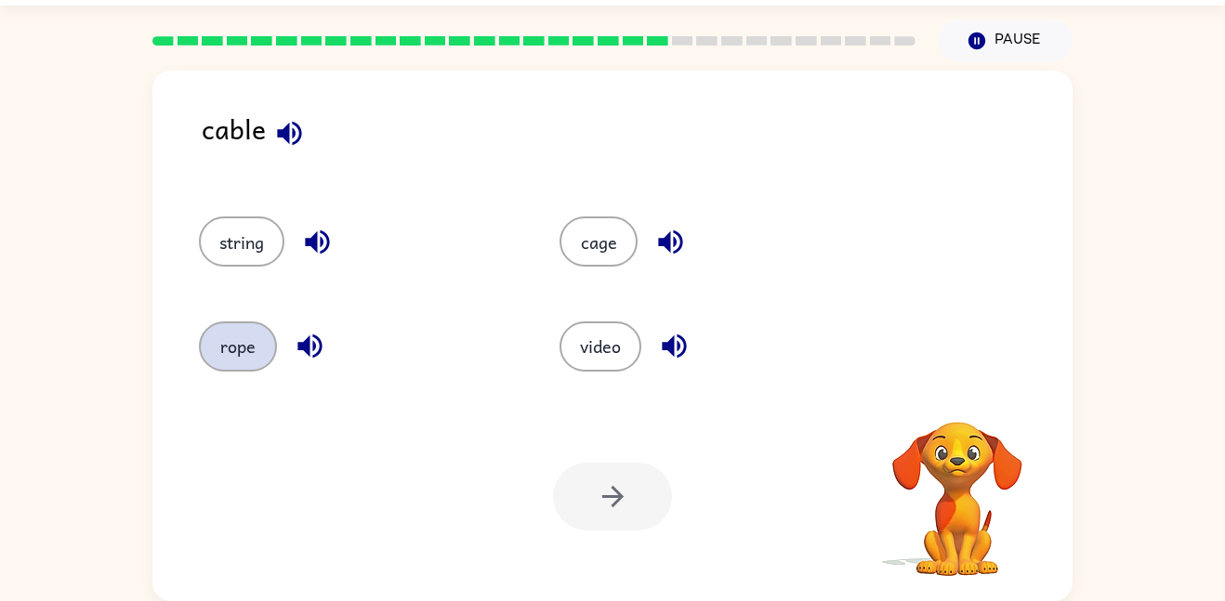
click at [258, 345] on button "rope" at bounding box center [238, 346] width 78 height 50
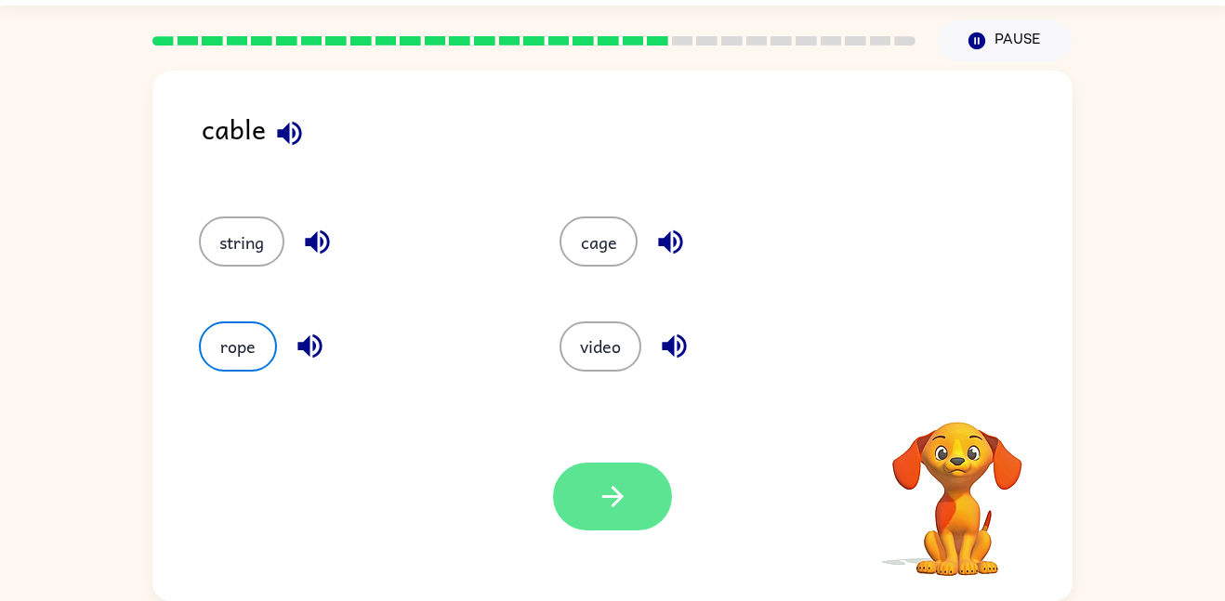
click at [616, 492] on icon "button" at bounding box center [611, 496] width 21 height 21
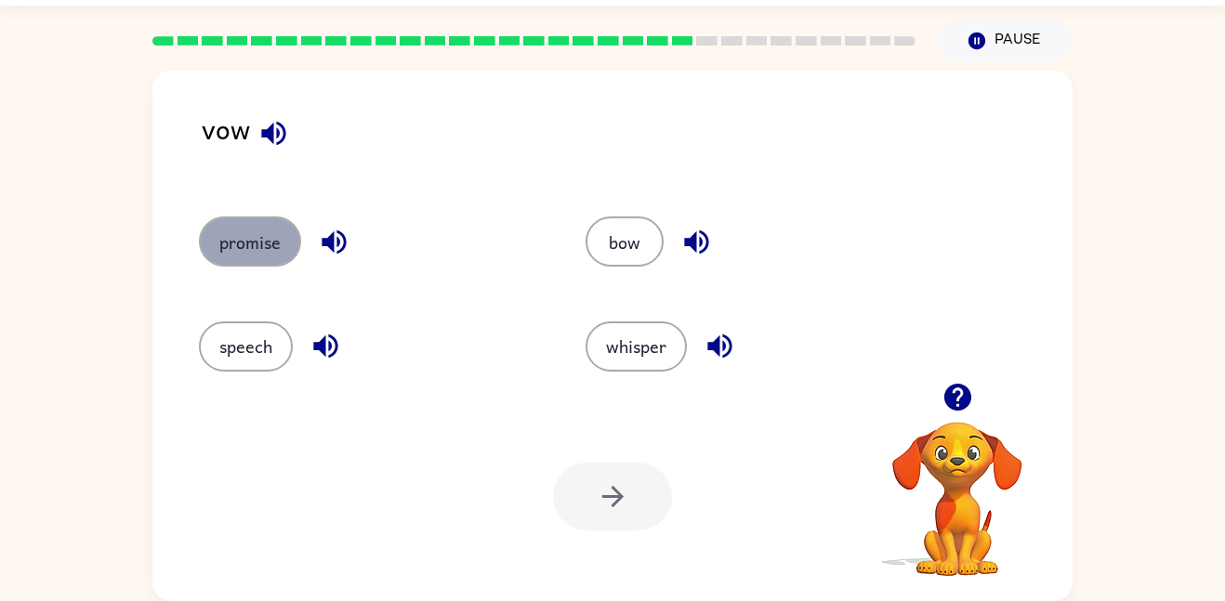
click at [239, 251] on button "promise" at bounding box center [250, 241] width 102 height 50
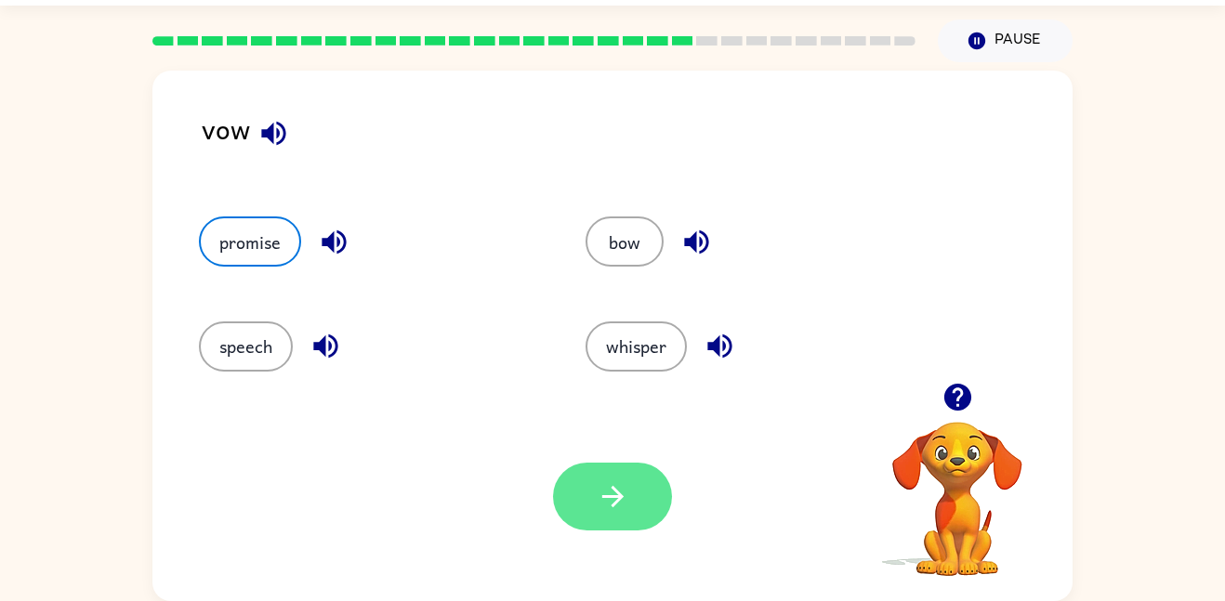
click at [600, 493] on icon "button" at bounding box center [613, 496] width 33 height 33
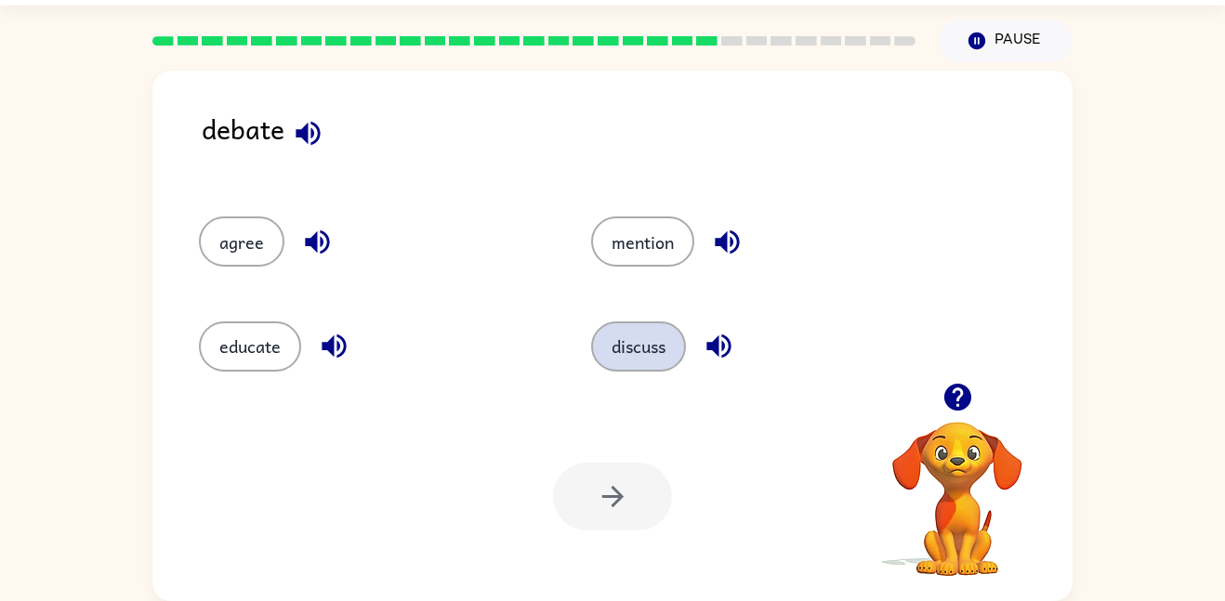
click at [675, 344] on button "discuss" at bounding box center [638, 346] width 95 height 50
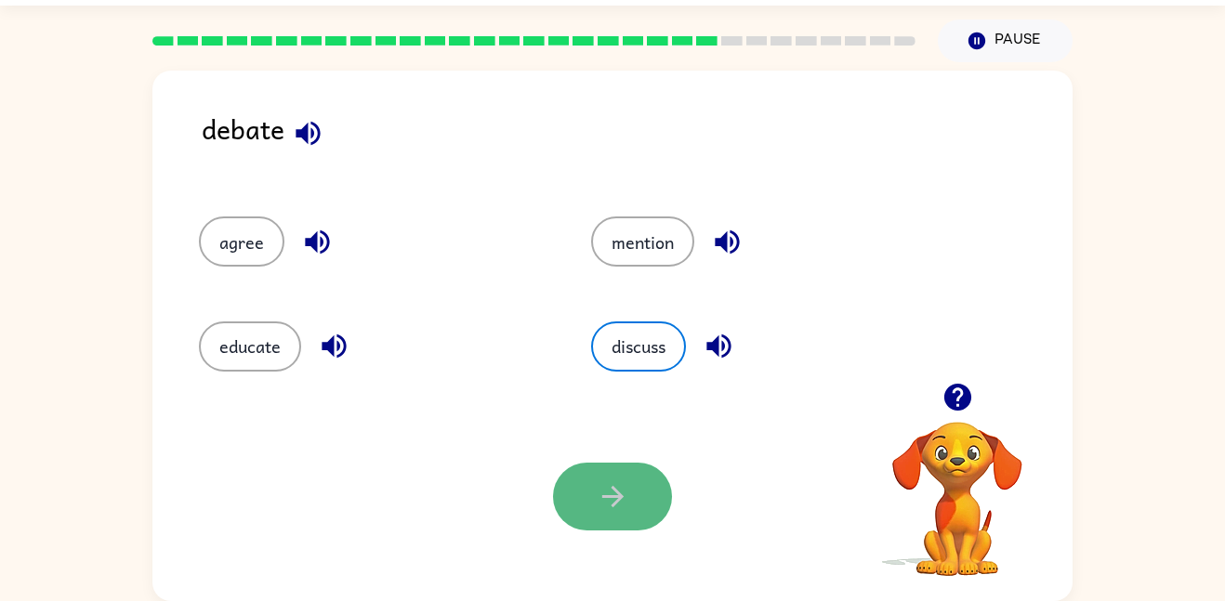
click at [574, 499] on button "button" at bounding box center [612, 497] width 119 height 68
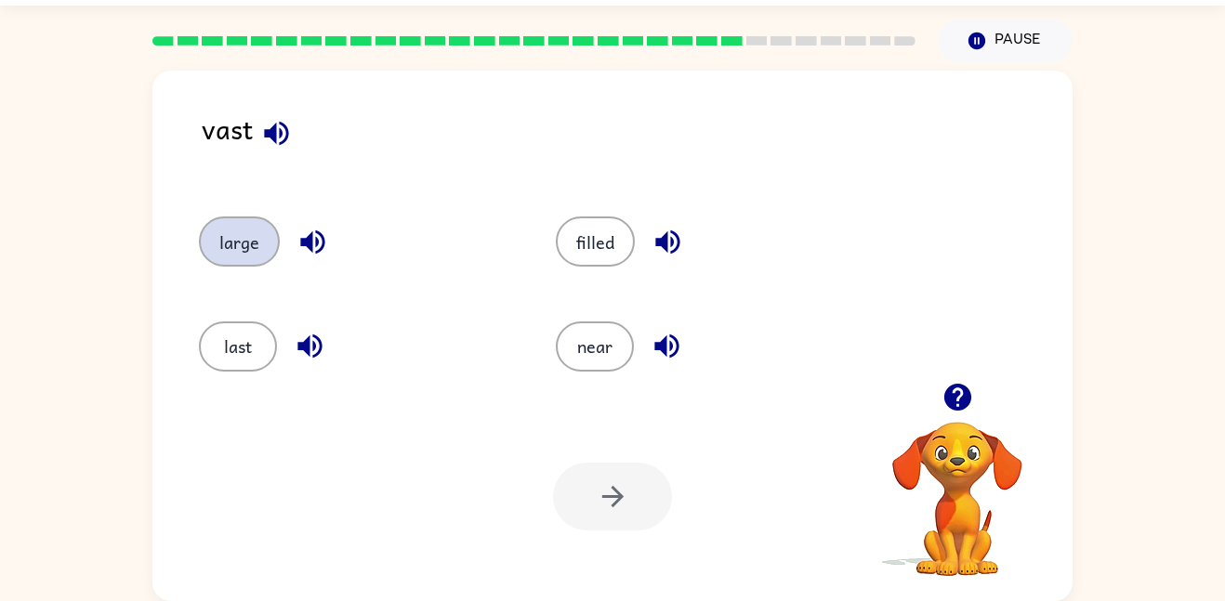
click at [230, 261] on button "large" at bounding box center [239, 241] width 81 height 50
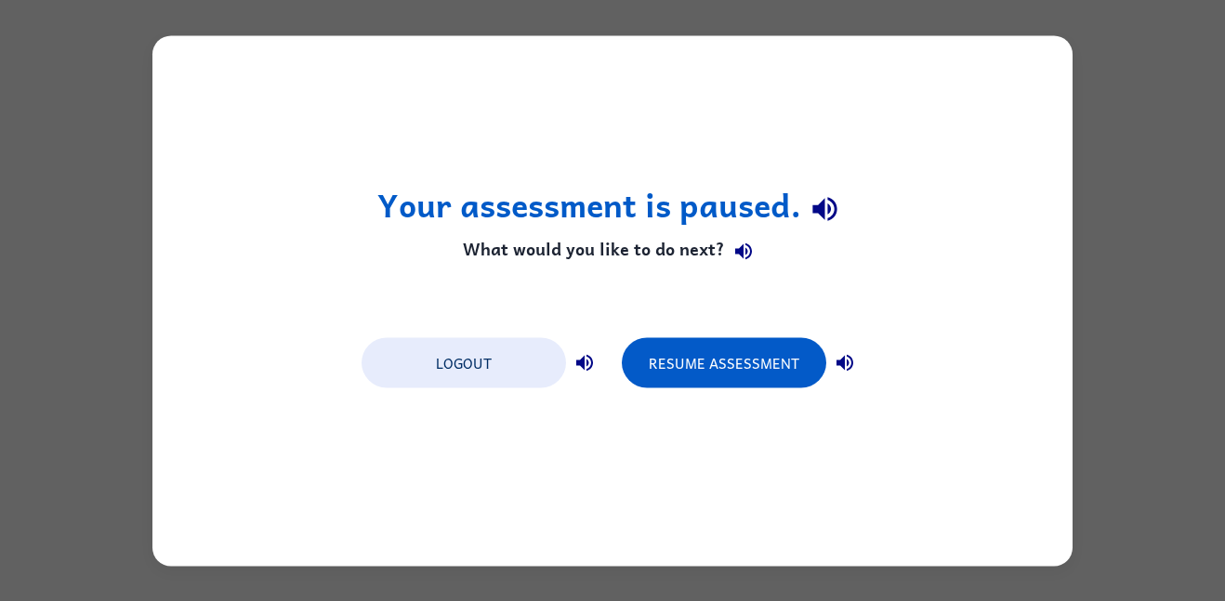
scroll to position [0, 0]
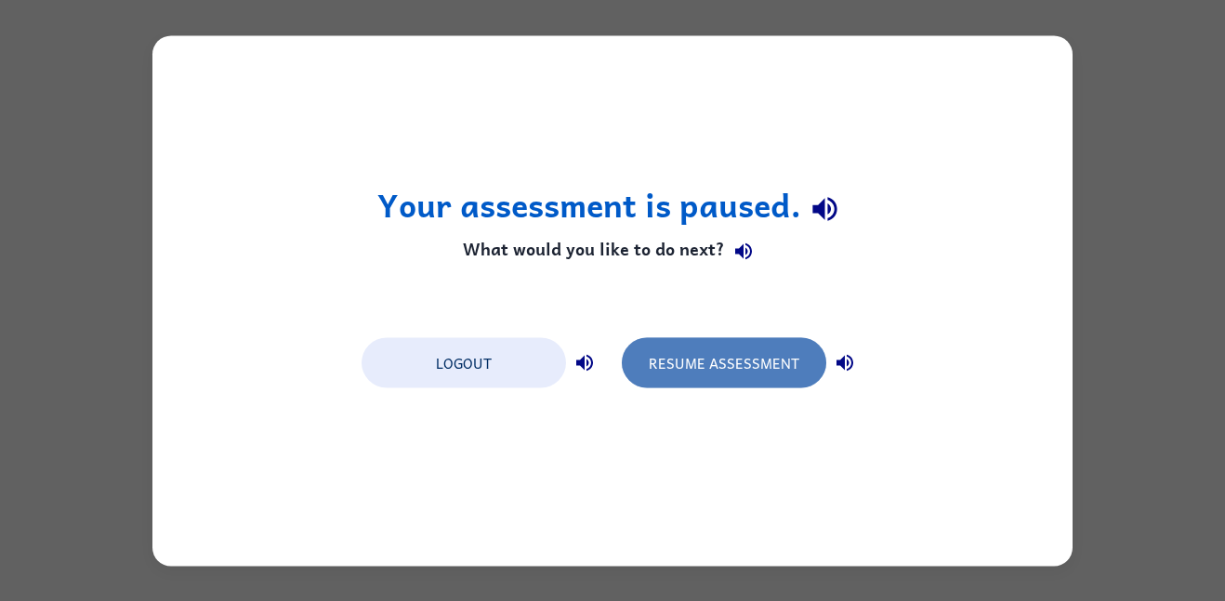
click at [632, 365] on button "Resume Assessment" at bounding box center [724, 362] width 204 height 50
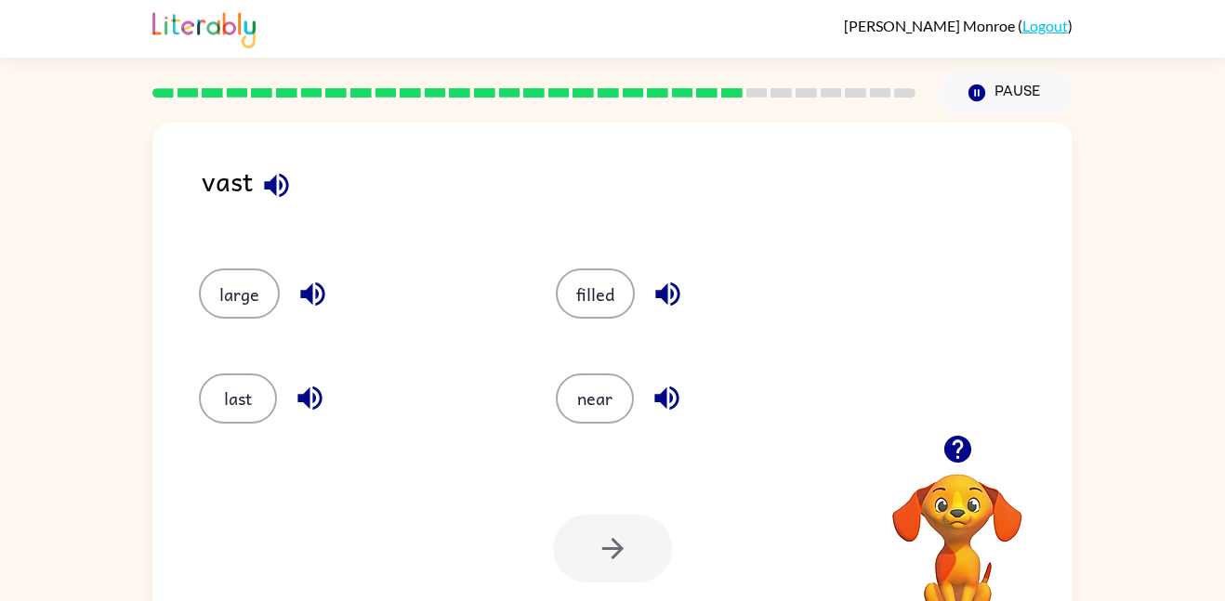
click at [222, 338] on div "last" at bounding box center [342, 390] width 357 height 104
click at [259, 307] on button "large" at bounding box center [239, 294] width 81 height 50
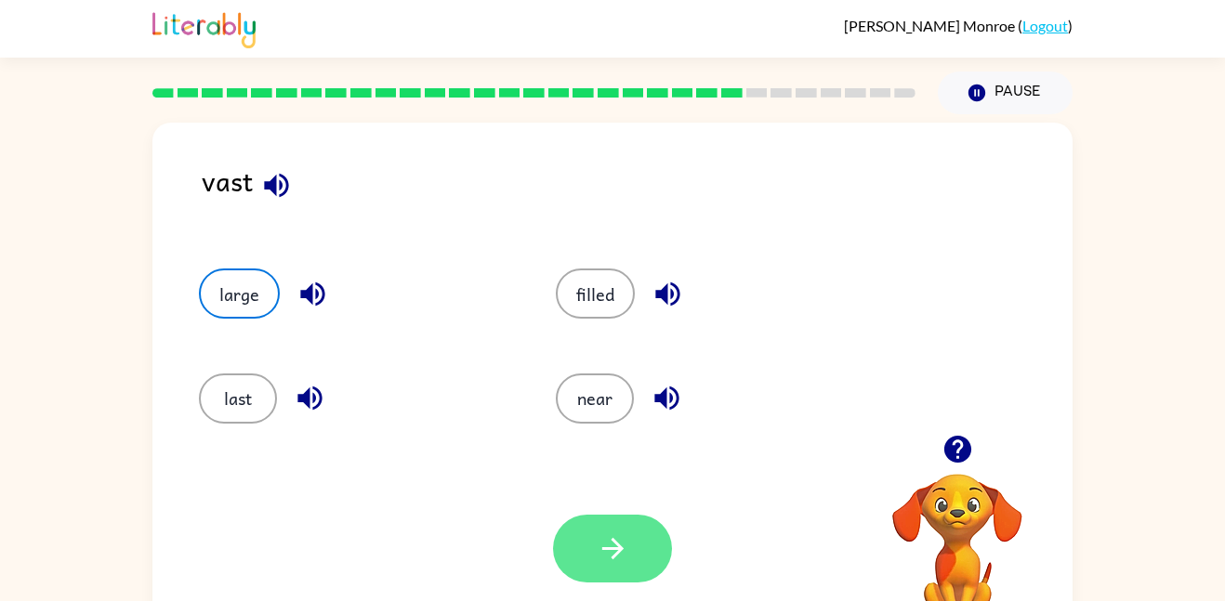
click at [597, 535] on icon "button" at bounding box center [613, 548] width 33 height 33
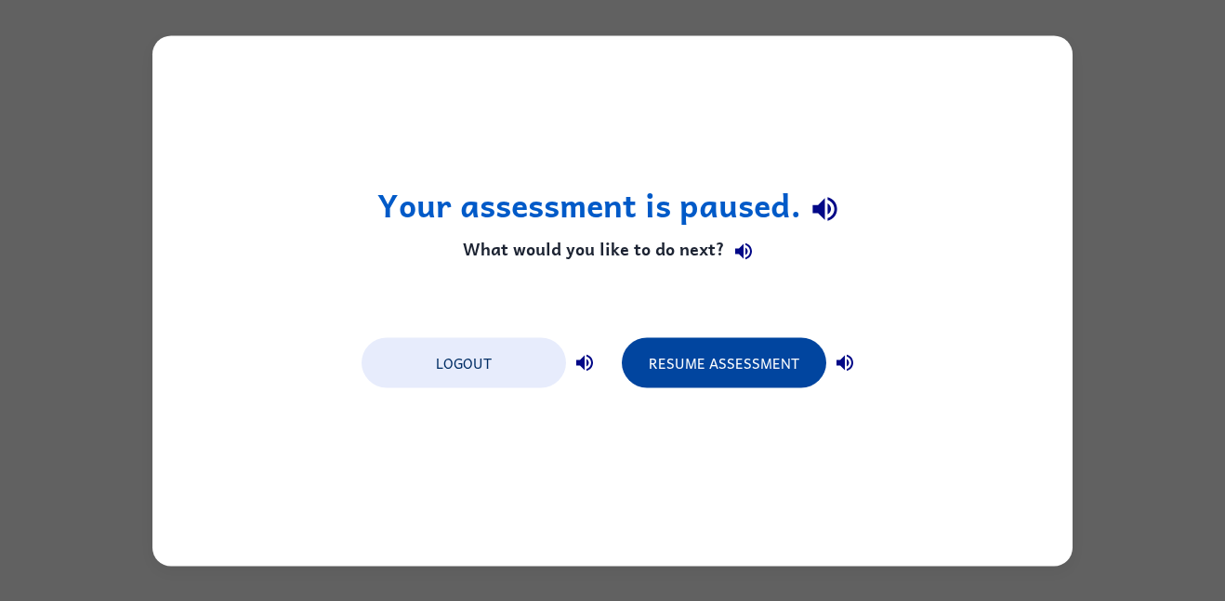
click at [678, 355] on button "Resume Assessment" at bounding box center [724, 362] width 204 height 50
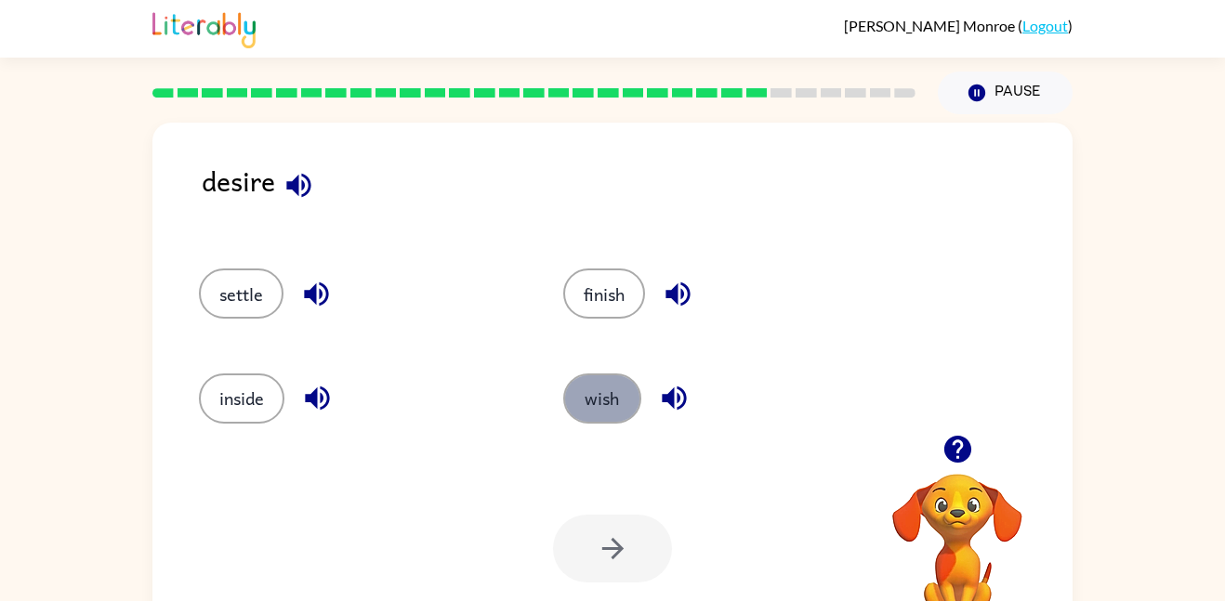
click at [630, 409] on button "wish" at bounding box center [602, 399] width 78 height 50
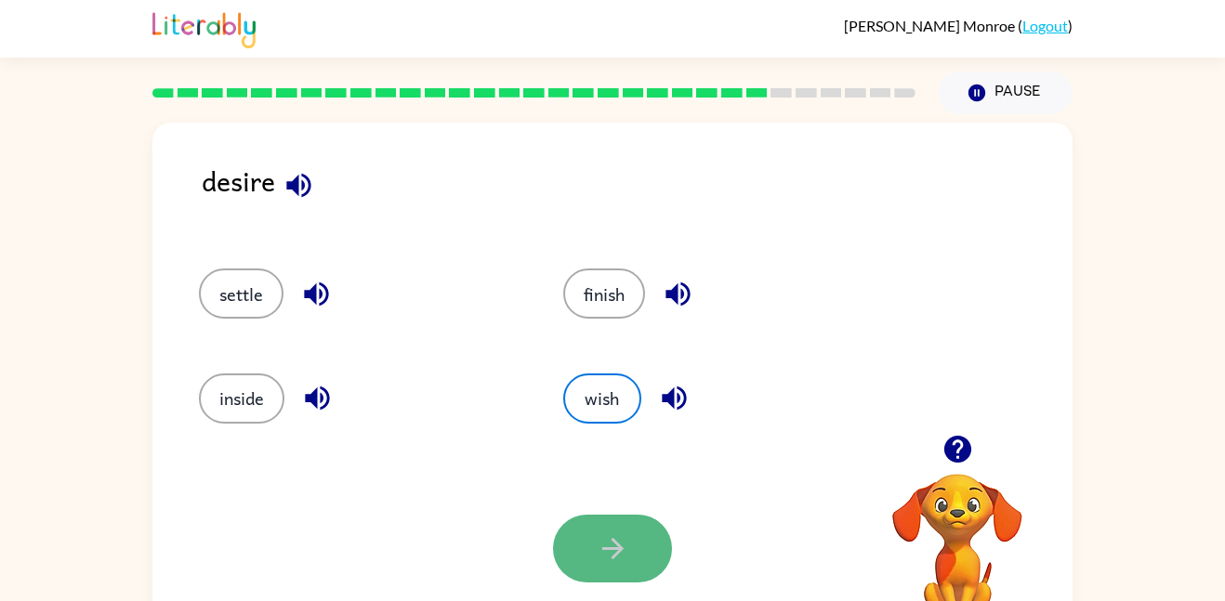
click at [615, 537] on icon "button" at bounding box center [613, 548] width 33 height 33
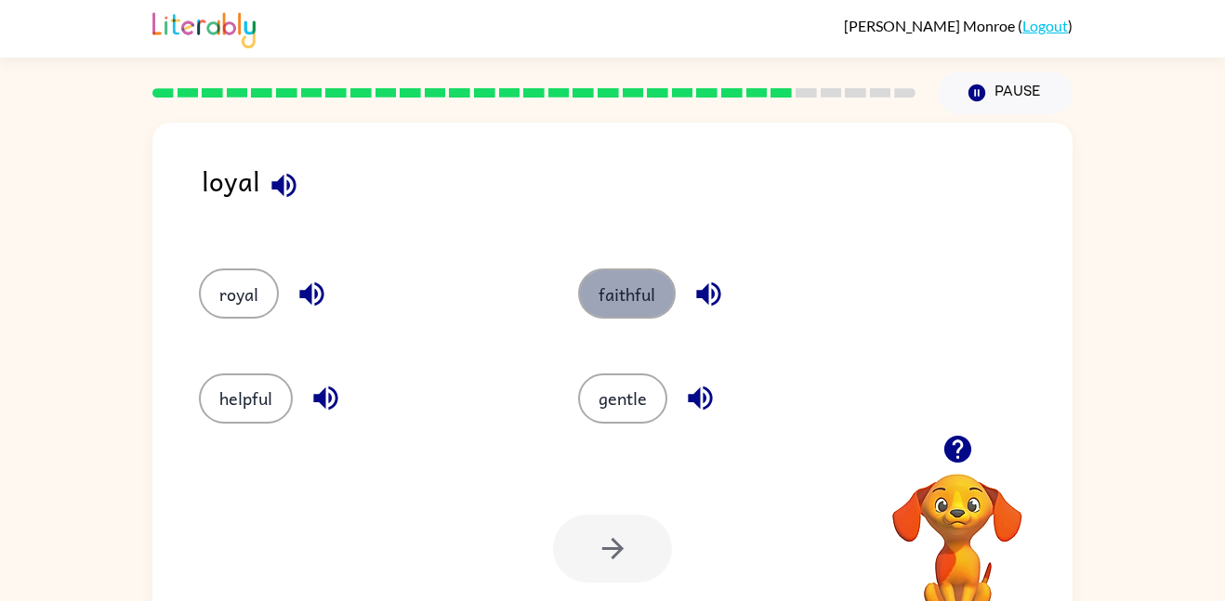
click at [649, 286] on button "faithful" at bounding box center [627, 294] width 98 height 50
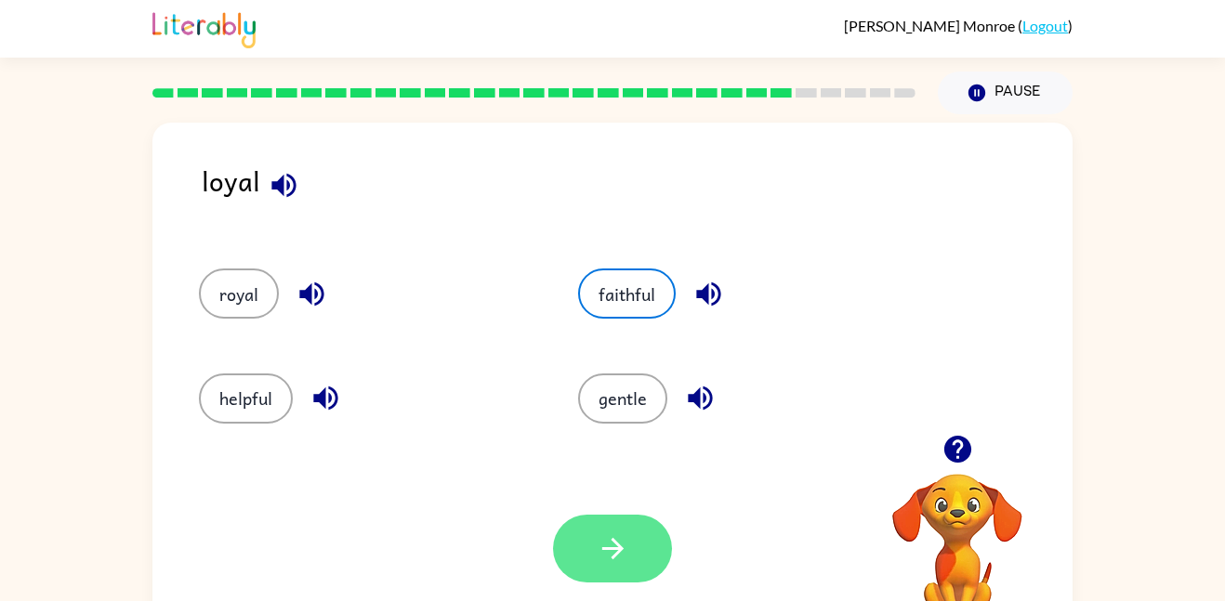
click at [609, 553] on icon "button" at bounding box center [613, 548] width 33 height 33
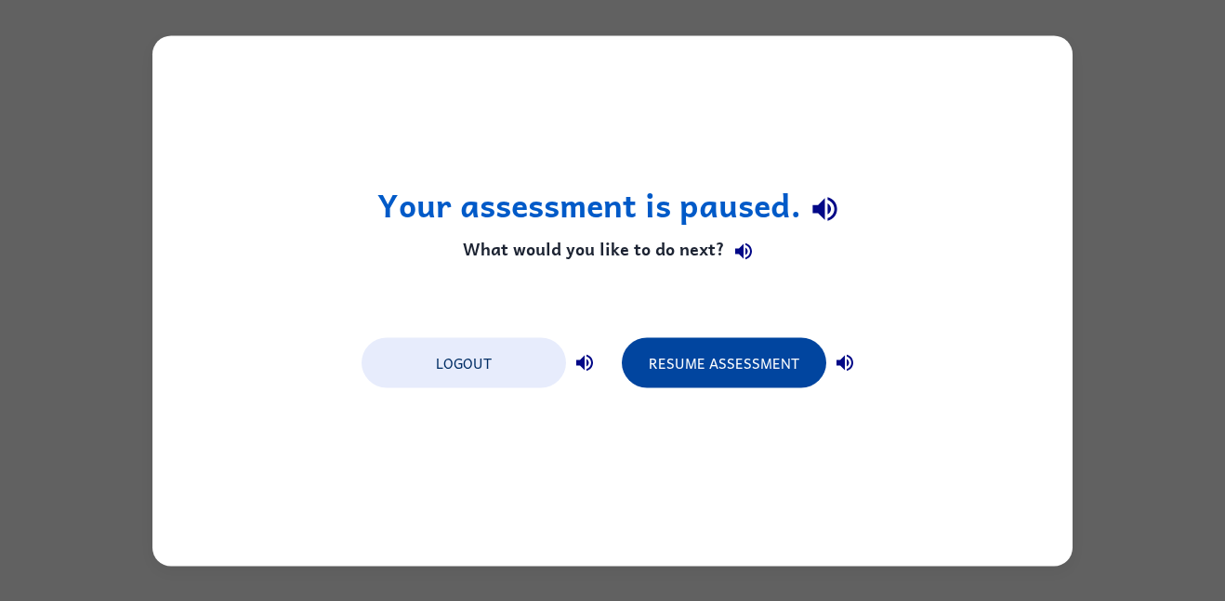
click at [756, 350] on button "Resume Assessment" at bounding box center [724, 362] width 204 height 50
click at [733, 367] on button "Resume Assessment" at bounding box center [724, 362] width 204 height 50
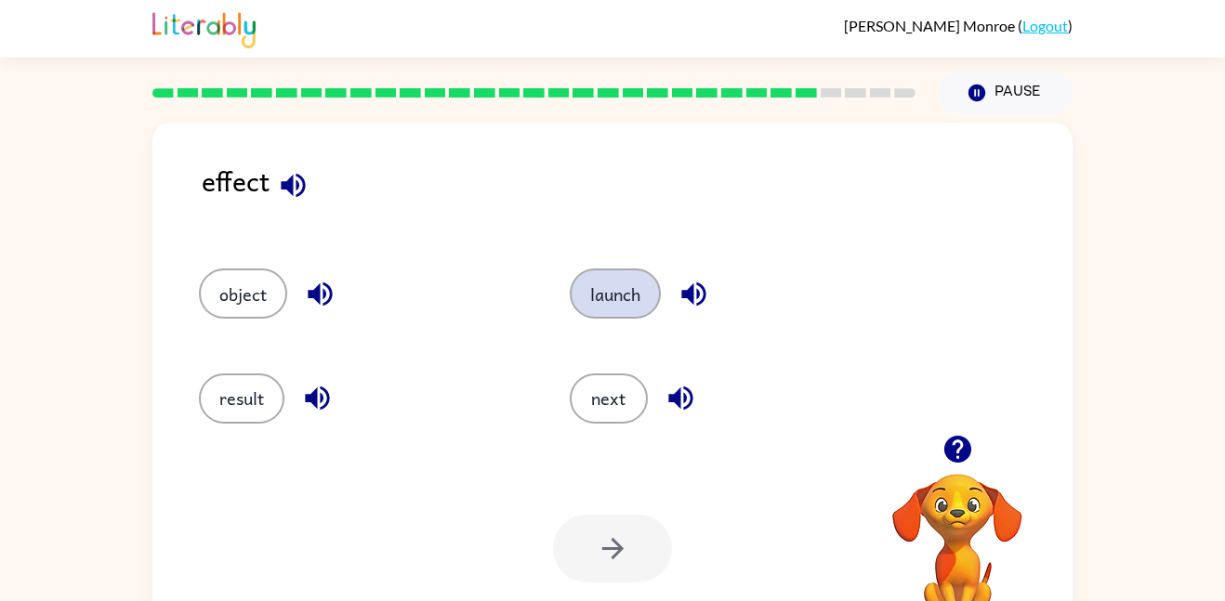
click at [609, 295] on button "launch" at bounding box center [615, 294] width 91 height 50
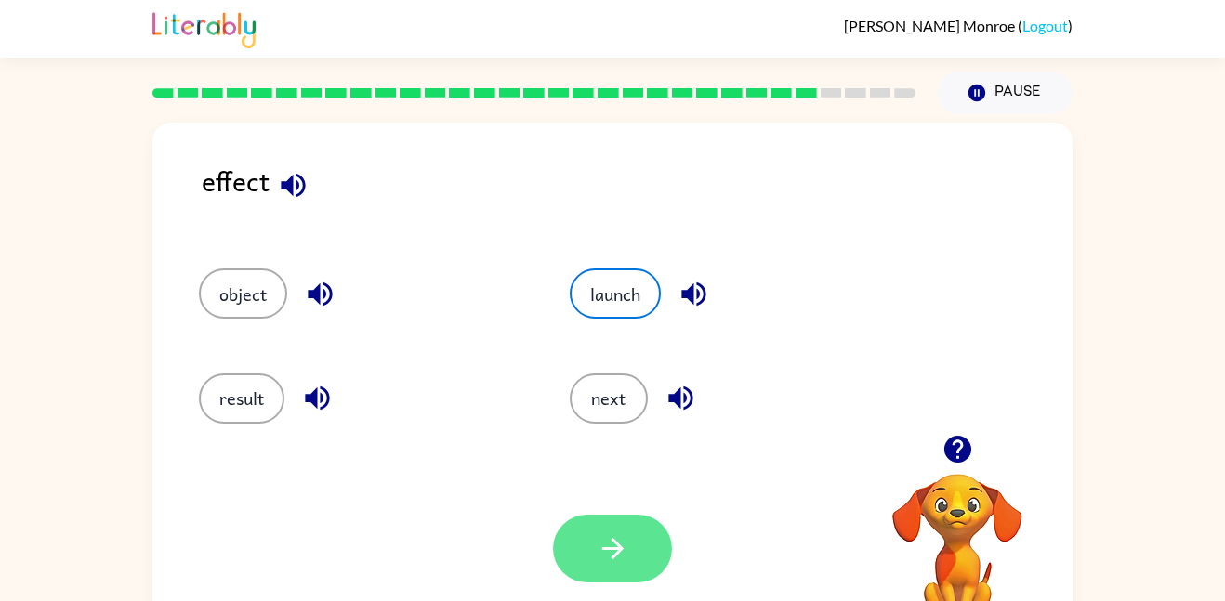
click at [594, 570] on button "button" at bounding box center [612, 549] width 119 height 68
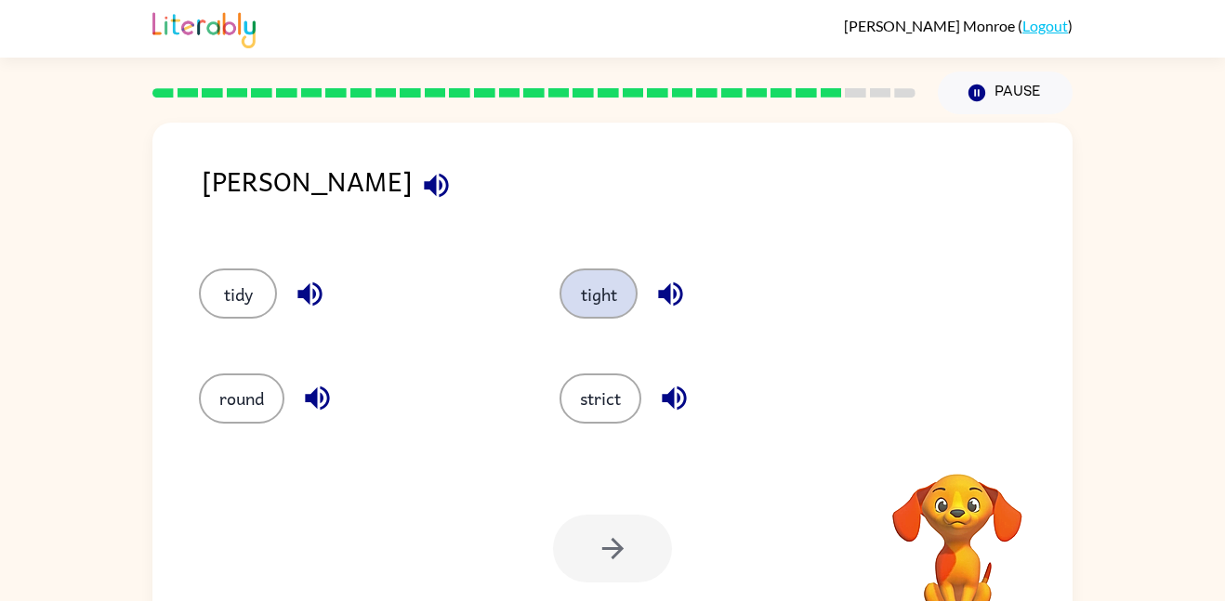
click at [571, 290] on button "tight" at bounding box center [598, 294] width 78 height 50
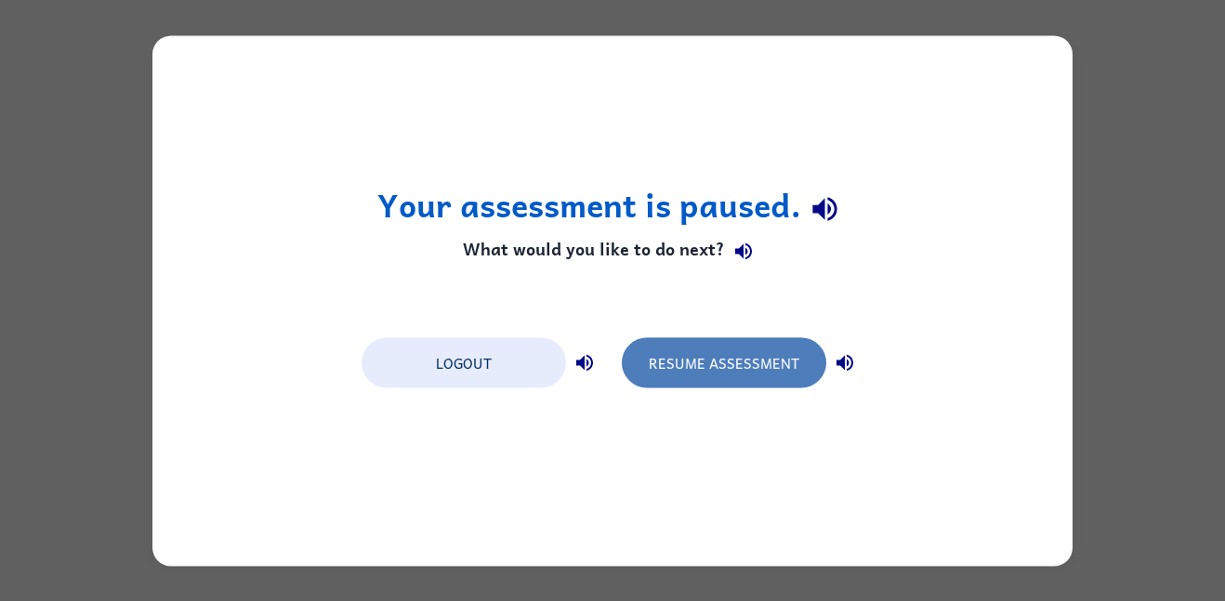
click at [719, 353] on button "Resume Assessment" at bounding box center [724, 362] width 204 height 50
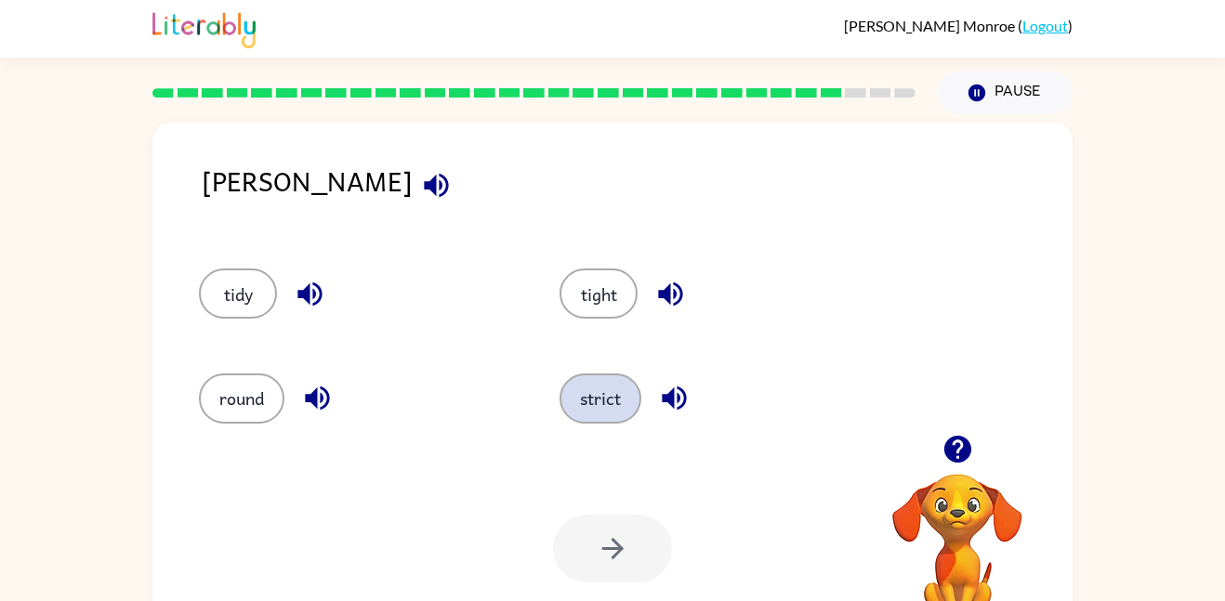
click at [610, 402] on button "strict" at bounding box center [600, 399] width 82 height 50
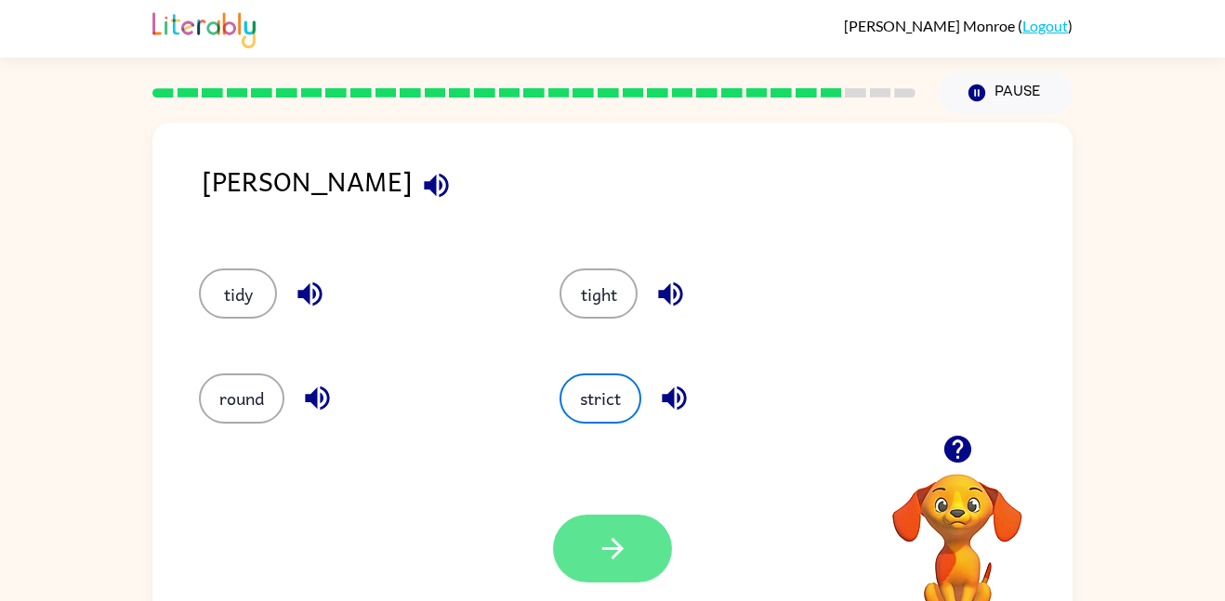
click at [593, 537] on button "button" at bounding box center [612, 549] width 119 height 68
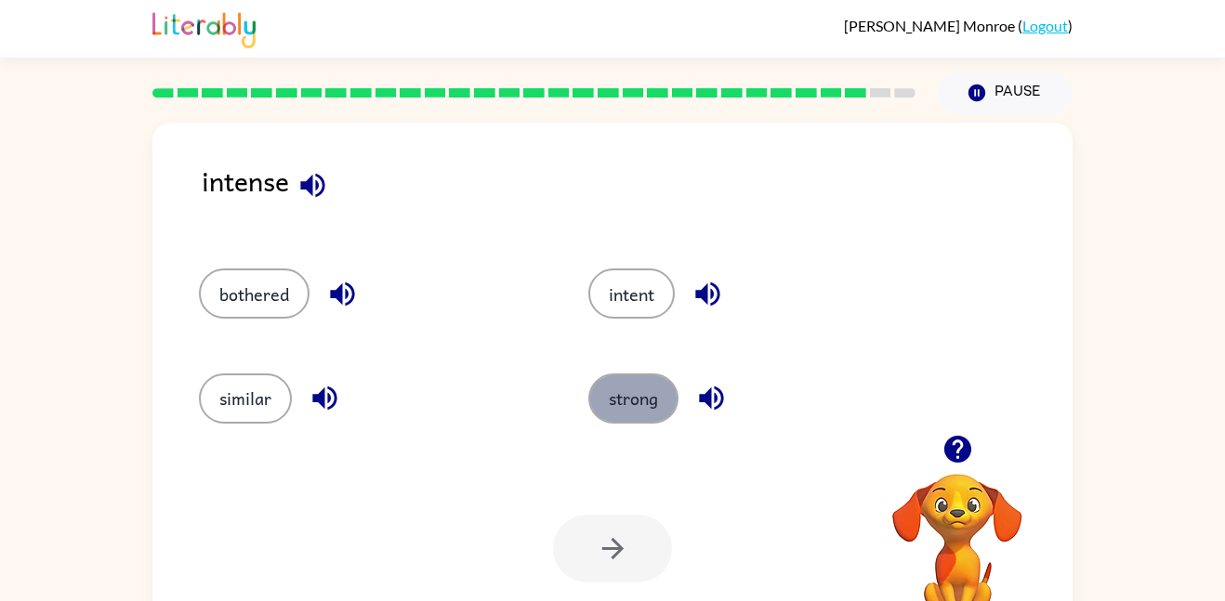
click at [610, 405] on button "strong" at bounding box center [633, 399] width 90 height 50
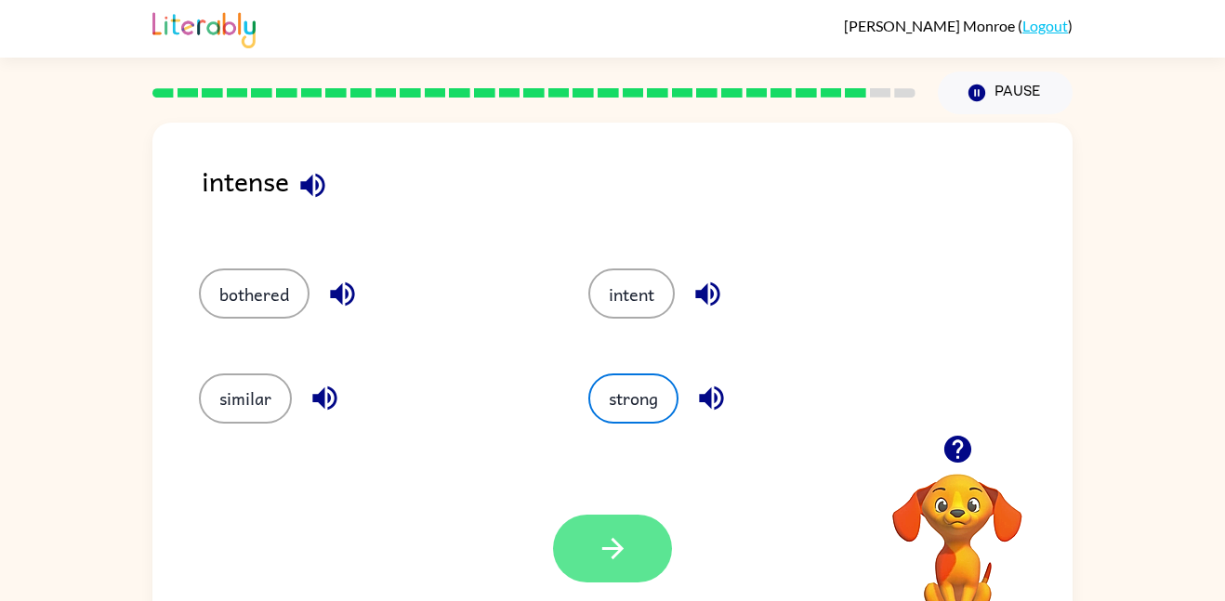
click at [567, 572] on button "button" at bounding box center [612, 549] width 119 height 68
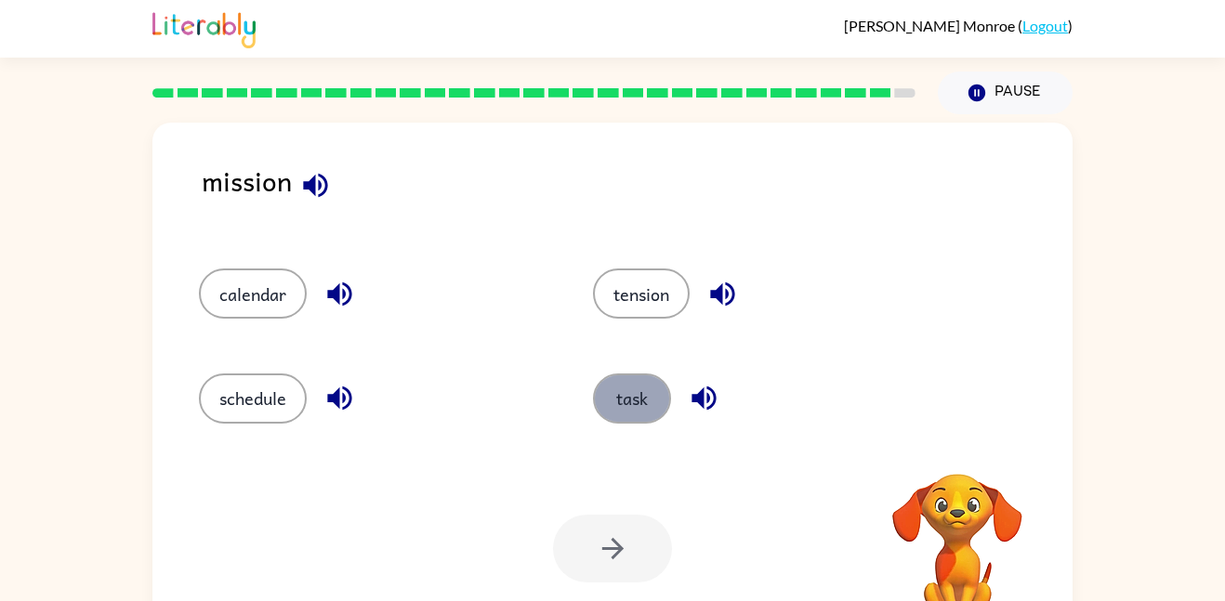
click at [670, 394] on button "task" at bounding box center [632, 399] width 78 height 50
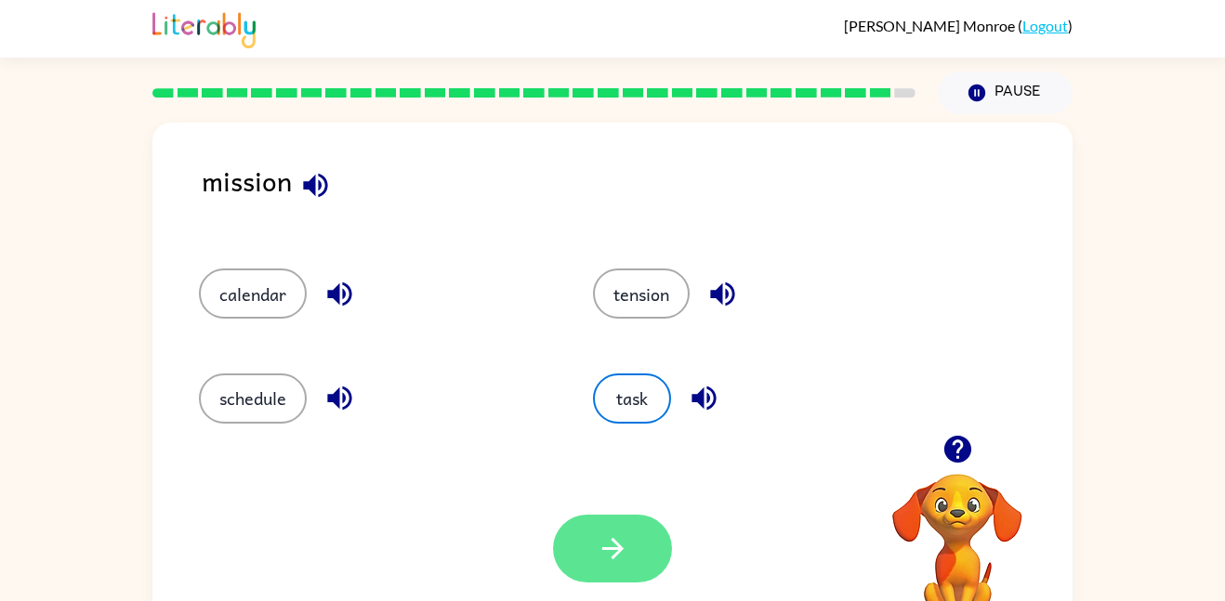
click at [622, 582] on button "button" at bounding box center [612, 549] width 119 height 68
